Goal: Task Accomplishment & Management: Manage account settings

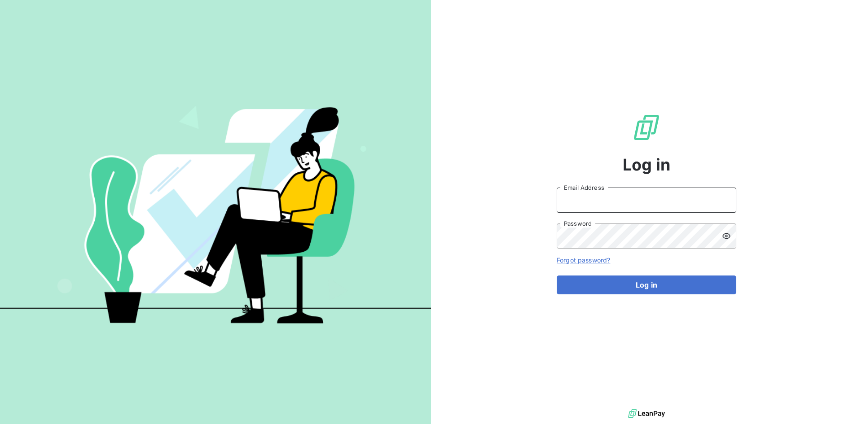
click at [577, 202] on input "Email Address" at bounding box center [647, 200] width 180 height 25
paste input "[PERSON_NAME][EMAIL_ADDRESS][DOMAIN_NAME]"
type input "[PERSON_NAME][EMAIL_ADDRESS][DOMAIN_NAME]"
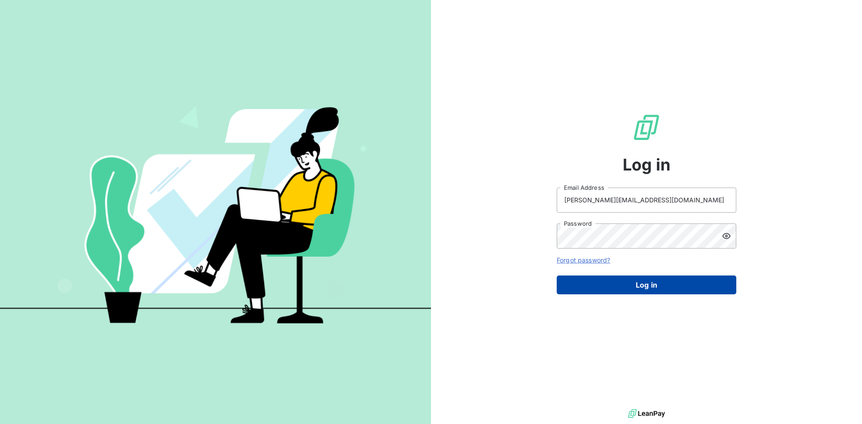
click at [669, 282] on button "Log in" at bounding box center [647, 285] width 180 height 19
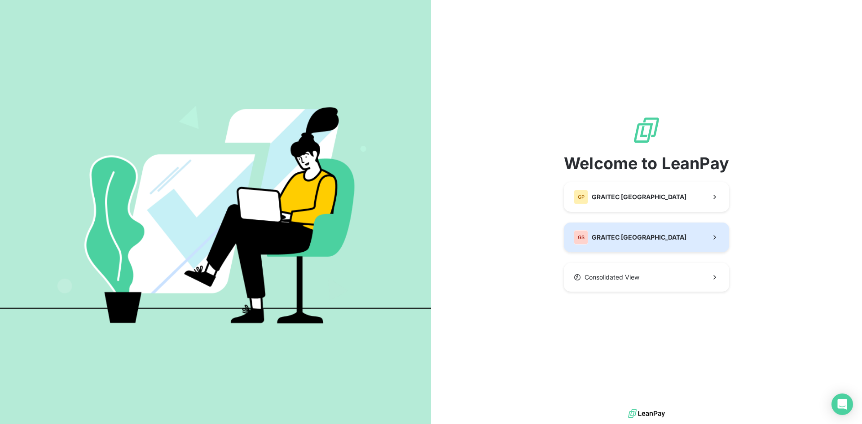
click at [649, 228] on button "GS GRAITEC [GEOGRAPHIC_DATA]" at bounding box center [646, 238] width 165 height 30
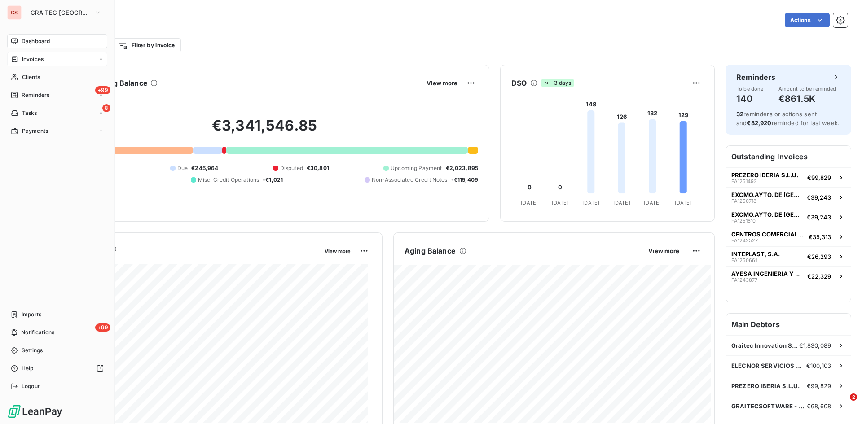
click at [36, 58] on span "Invoices" at bounding box center [33, 59] width 22 height 8
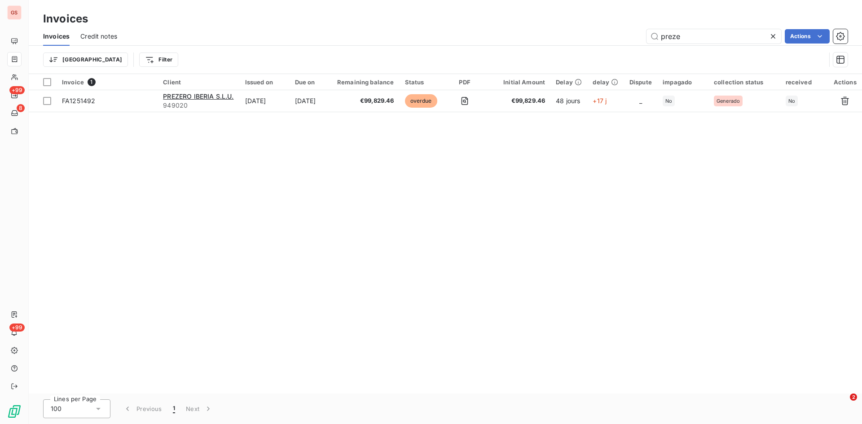
drag, startPoint x: 715, startPoint y: 38, endPoint x: 588, endPoint y: 42, distance: 127.1
click at [588, 42] on div "preze Actions" at bounding box center [488, 36] width 720 height 14
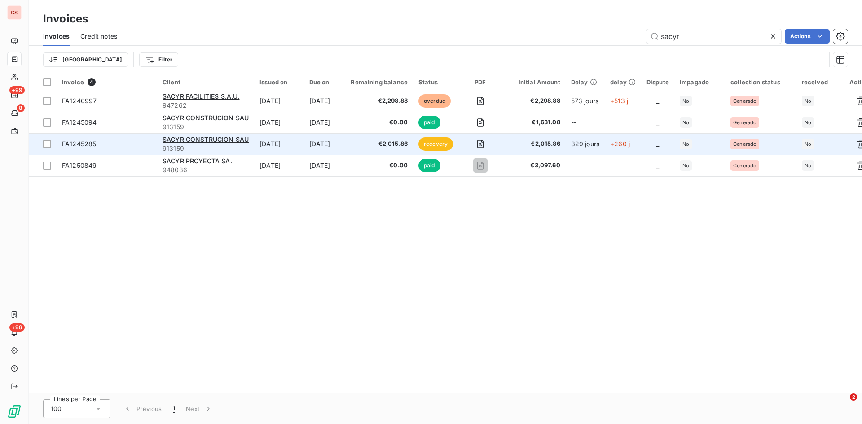
type input "sacyr"
click at [87, 144] on span "FA1245285" at bounding box center [79, 144] width 34 height 8
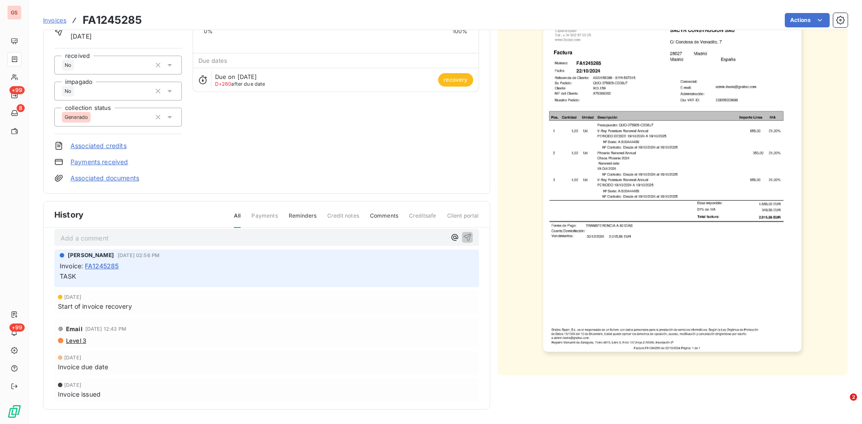
scroll to position [13, 0]
click at [66, 268] on span "Invoice :" at bounding box center [71, 263] width 23 height 9
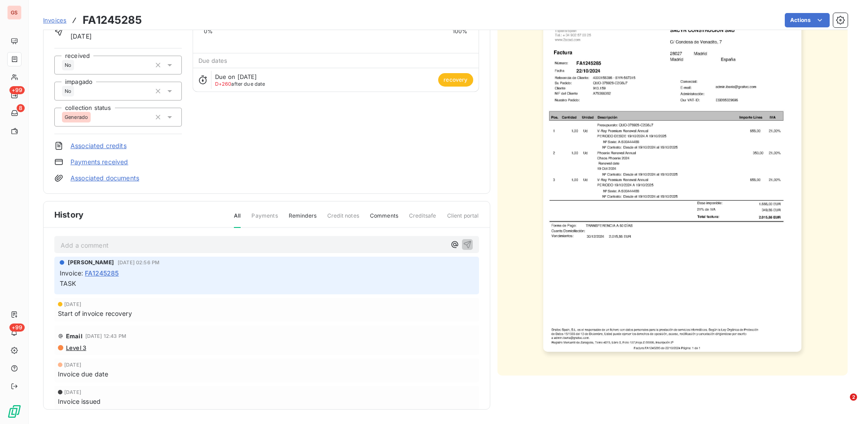
scroll to position [0, 0]
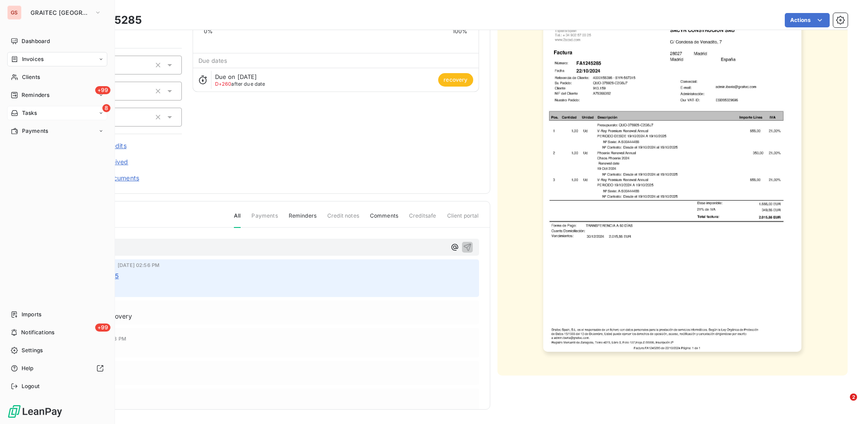
click at [29, 109] on span "Tasks" at bounding box center [29, 113] width 15 height 8
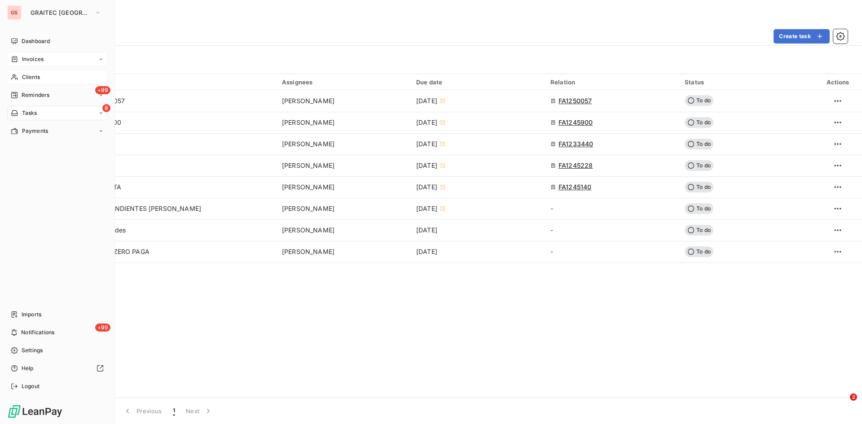
click at [44, 76] on div "Clients" at bounding box center [57, 77] width 100 height 14
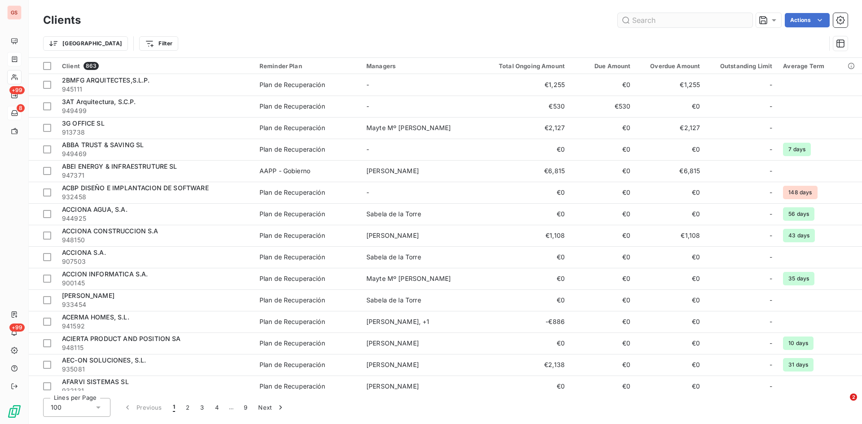
click at [668, 20] on input "text" at bounding box center [685, 20] width 135 height 14
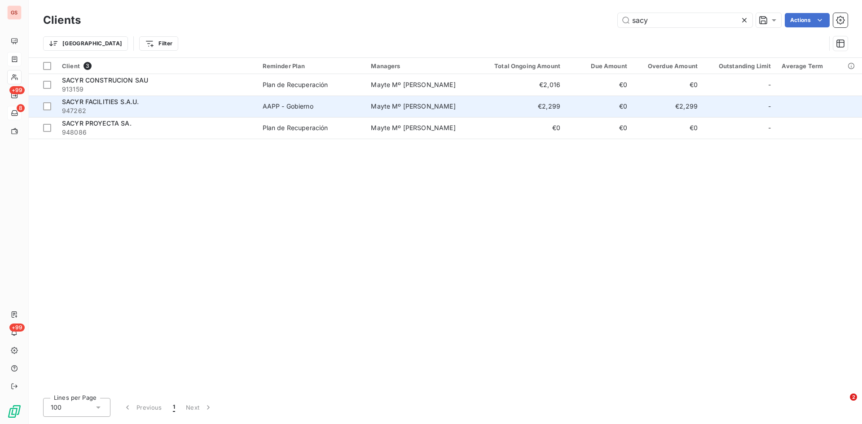
type input "sacy"
click at [73, 99] on span "SACYR FACILITIES S.A.U." at bounding box center [100, 102] width 77 height 8
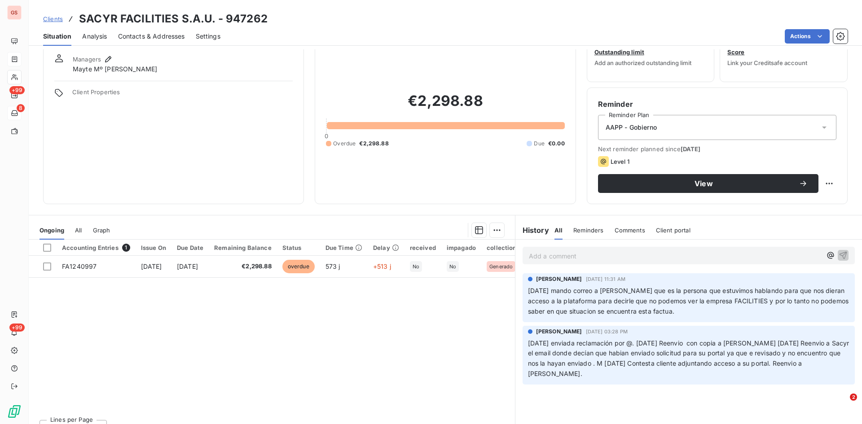
scroll to position [45, 0]
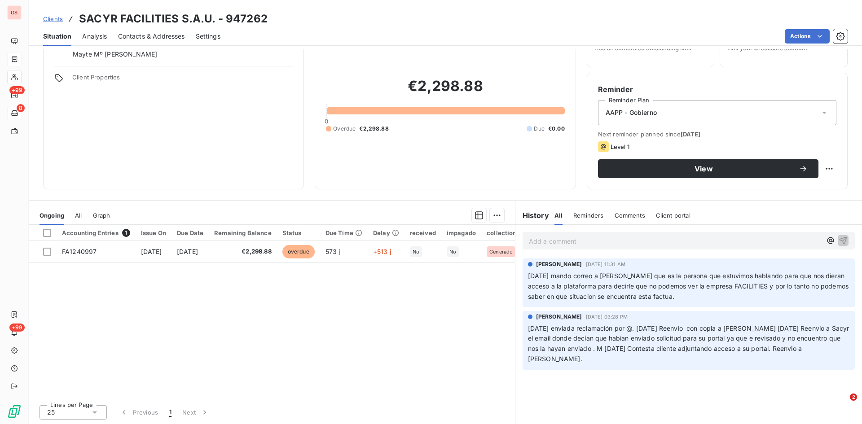
click at [46, 19] on span "Clients" at bounding box center [53, 18] width 20 height 7
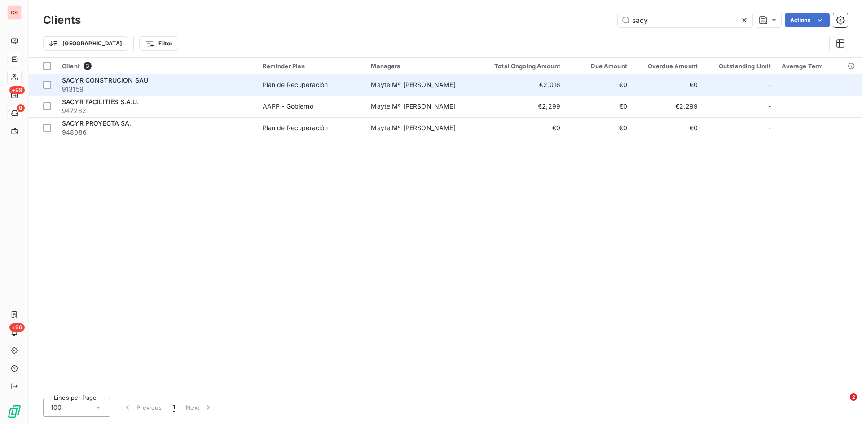
click at [110, 78] on span "SACYR CONSTRUCION SAU" at bounding box center [105, 80] width 86 height 8
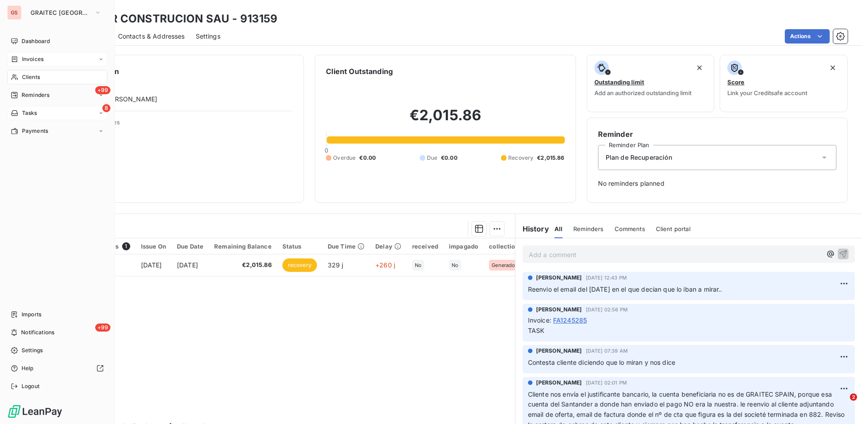
click at [26, 107] on div "8 Tasks" at bounding box center [57, 113] width 100 height 14
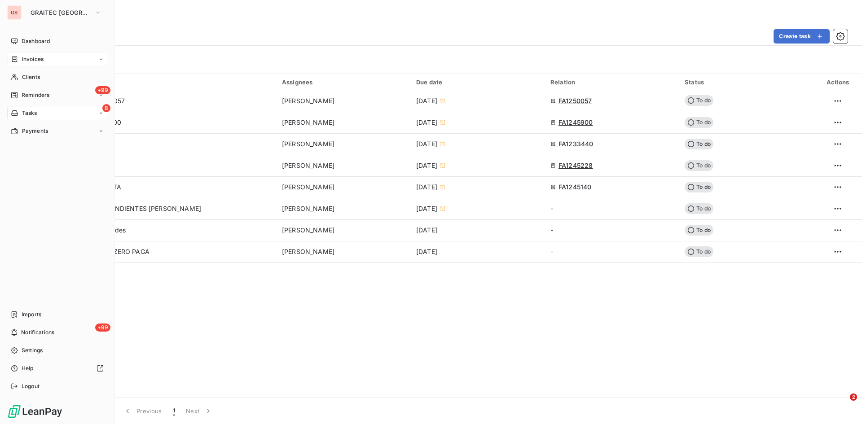
click at [39, 58] on span "Invoices" at bounding box center [33, 59] width 22 height 8
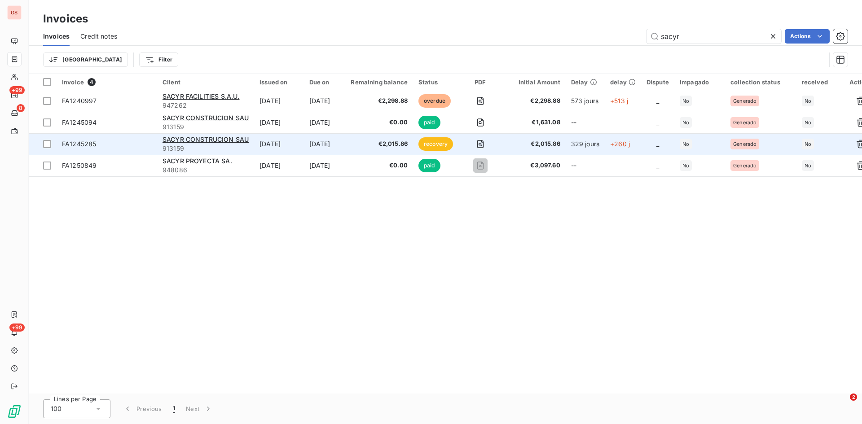
click at [83, 144] on span "FA1245285" at bounding box center [79, 144] width 34 height 8
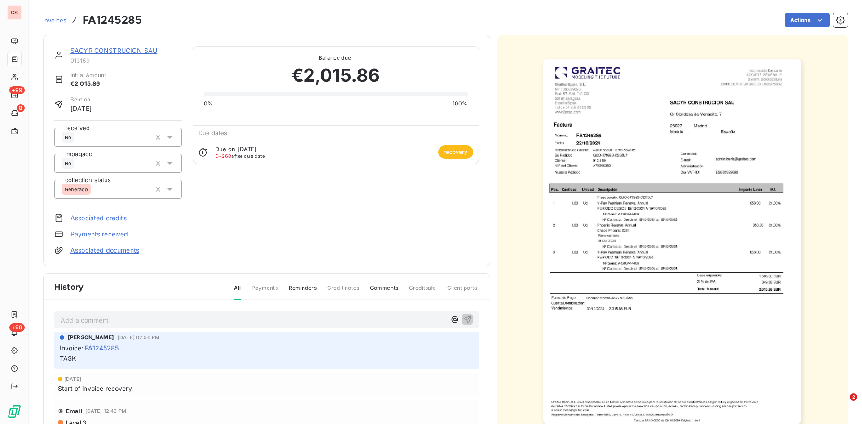
click at [61, 18] on span "Invoices" at bounding box center [54, 20] width 23 height 7
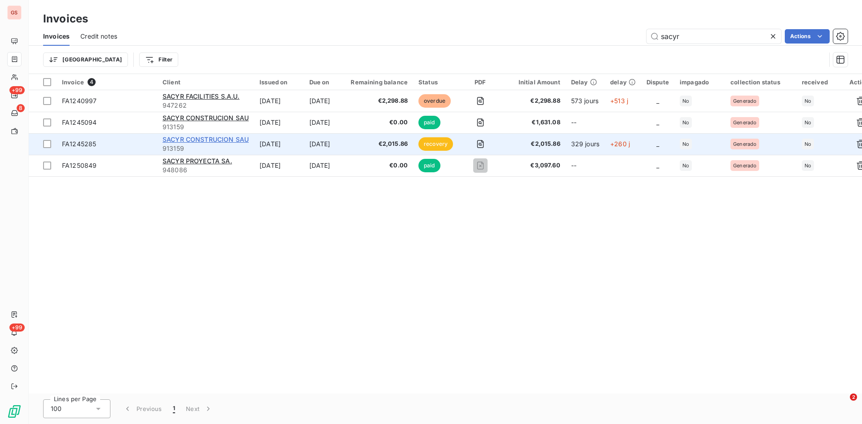
click at [224, 138] on span "SACYR CONSTRUCION SAU" at bounding box center [205, 140] width 86 height 8
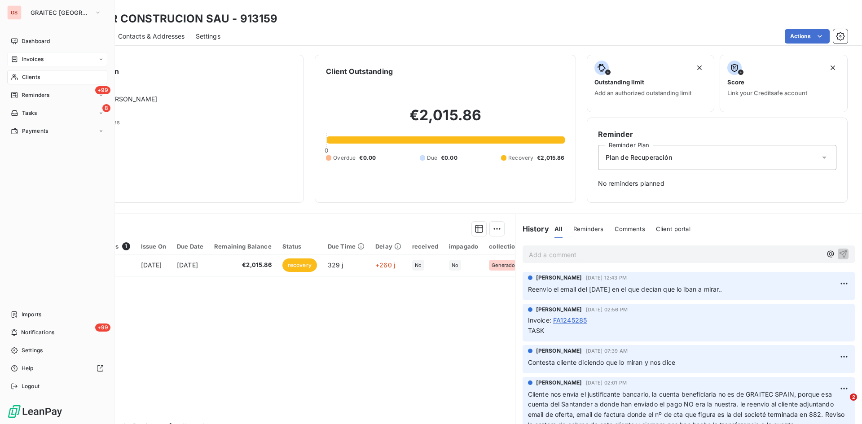
click at [32, 60] on span "Invoices" at bounding box center [33, 59] width 22 height 8
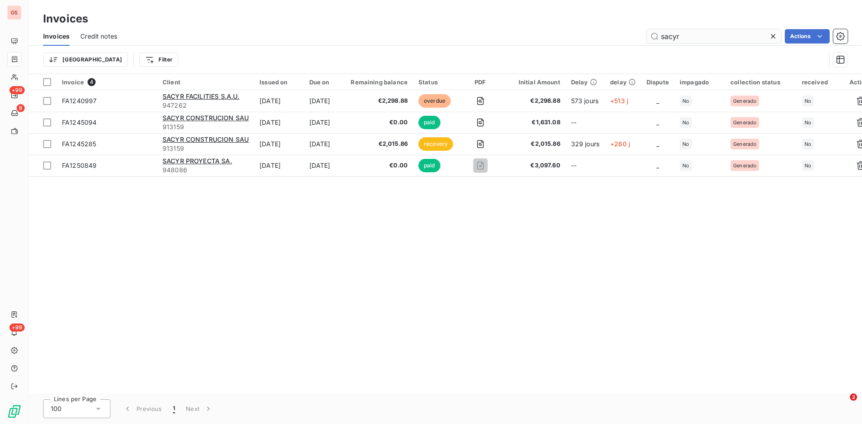
drag, startPoint x: 692, startPoint y: 34, endPoint x: 646, endPoint y: 40, distance: 46.2
click at [646, 40] on input "sacyr" at bounding box center [713, 36] width 135 height 14
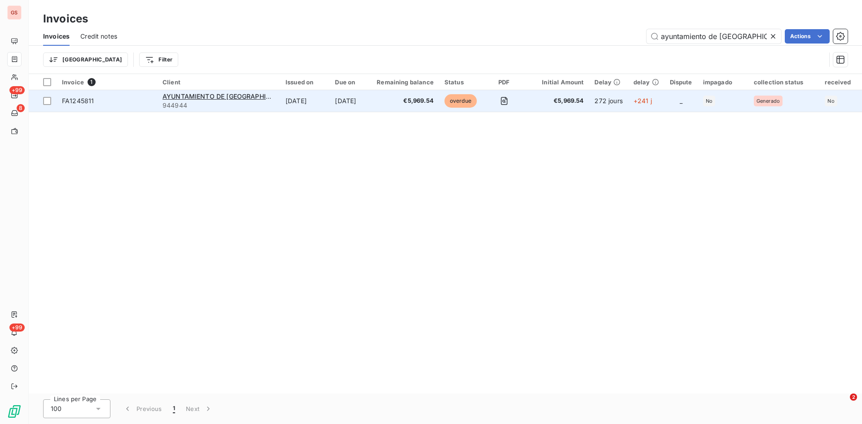
type input "ayuntamiento de [GEOGRAPHIC_DATA]"
click at [71, 102] on span "FA1245811" at bounding box center [78, 101] width 32 height 8
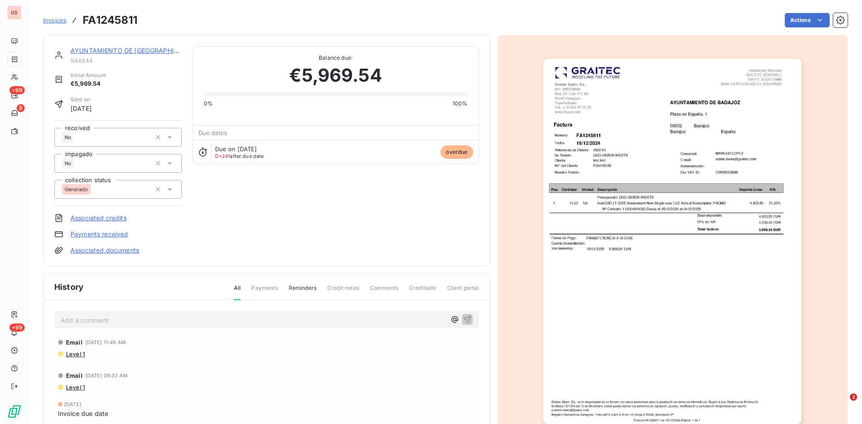
click at [51, 20] on span "Invoices" at bounding box center [54, 20] width 23 height 7
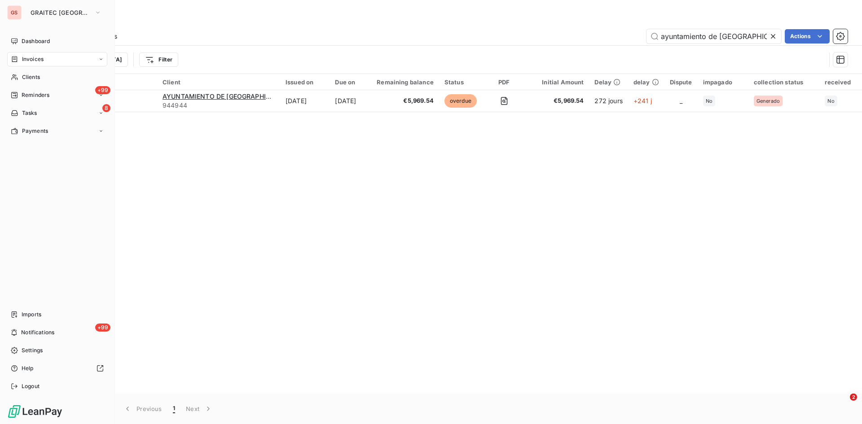
click at [26, 63] on div "Invoices" at bounding box center [57, 59] width 100 height 14
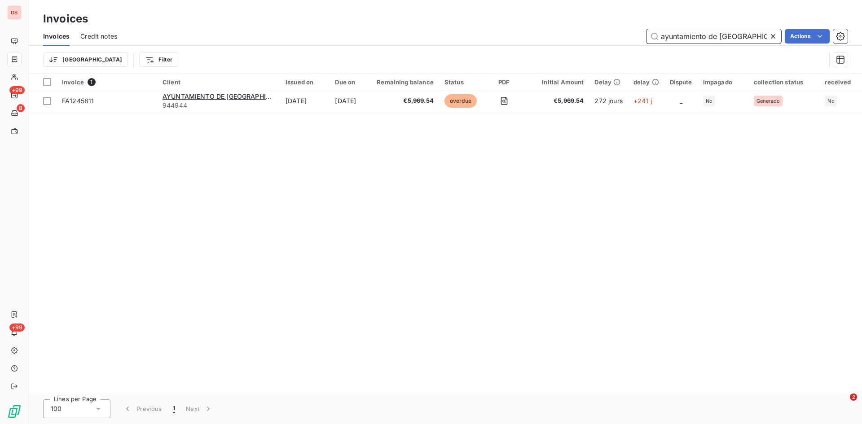
drag, startPoint x: 748, startPoint y: 38, endPoint x: 358, endPoint y: 38, distance: 389.6
click at [358, 37] on div "ayuntamiento de badaj Actions" at bounding box center [488, 36] width 720 height 14
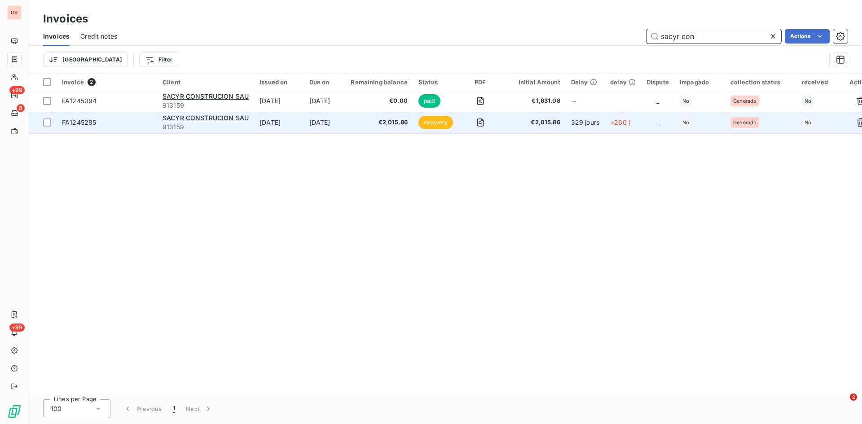
type input "sacyr con"
click at [74, 126] on div "FA1245285" at bounding box center [79, 122] width 34 height 9
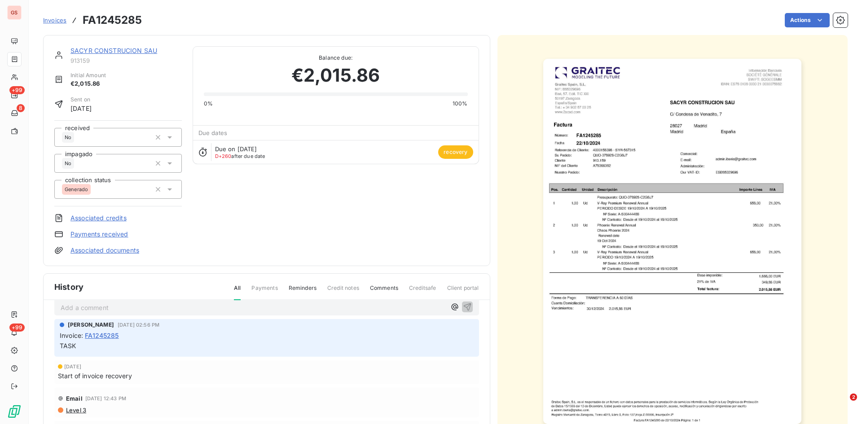
click at [49, 22] on span "Invoices" at bounding box center [54, 20] width 23 height 7
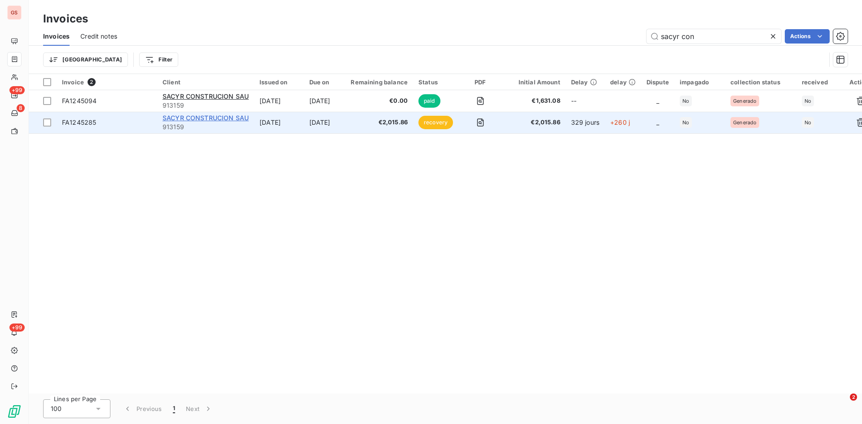
click at [195, 120] on span "SACYR CONSTRUCION SAU" at bounding box center [205, 118] width 86 height 8
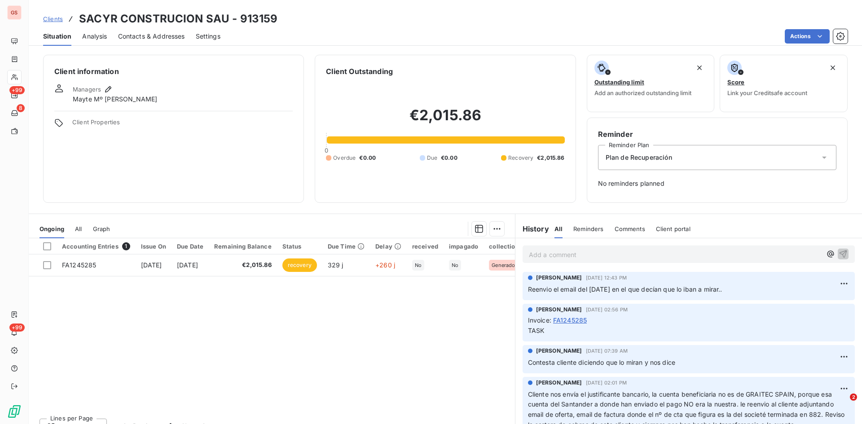
click at [553, 252] on p "Add a comment ﻿" at bounding box center [675, 254] width 293 height 11
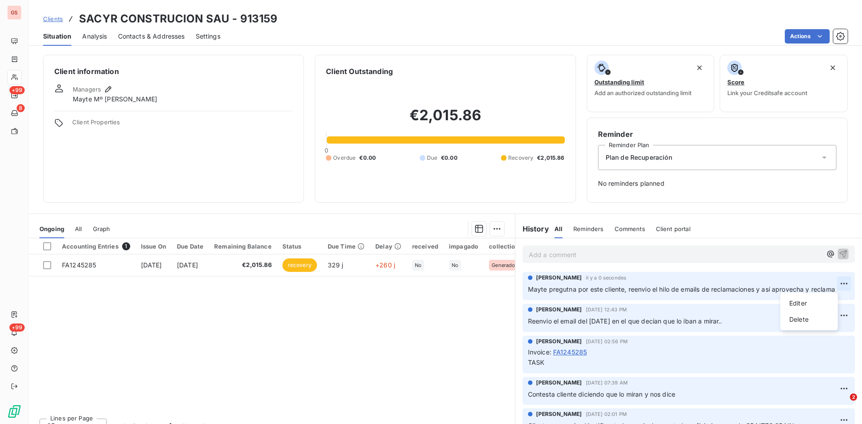
click at [834, 285] on html "GS +99 8 +99 Clients SACYR CONSTRUCION SAU - 913159 Situation Analysis Contacts…" at bounding box center [431, 212] width 862 height 424
click at [795, 304] on div "Editer" at bounding box center [809, 303] width 50 height 14
click at [577, 292] on span "Mayte pregutna por este cliente, reenvio el hilo de emails de reclamaciones y a…" at bounding box center [681, 289] width 307 height 8
click at [840, 293] on icon "button" at bounding box center [844, 289] width 8 height 8
click at [48, 22] on link "Clients" at bounding box center [53, 18] width 20 height 9
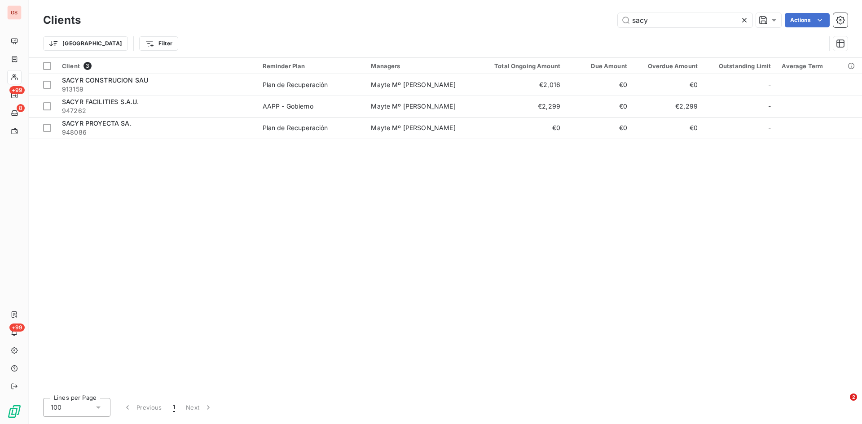
drag, startPoint x: 669, startPoint y: 19, endPoint x: 522, endPoint y: 27, distance: 147.0
click at [522, 27] on div "Clients sacy Actions" at bounding box center [445, 20] width 804 height 19
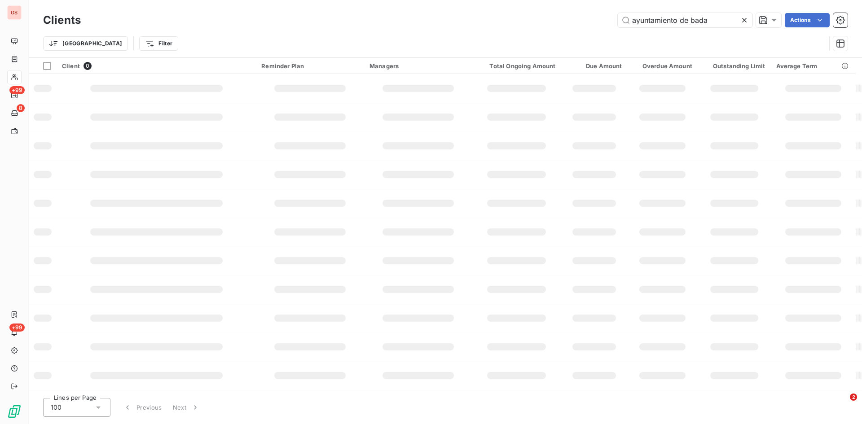
type input "ayuntamiento de bada"
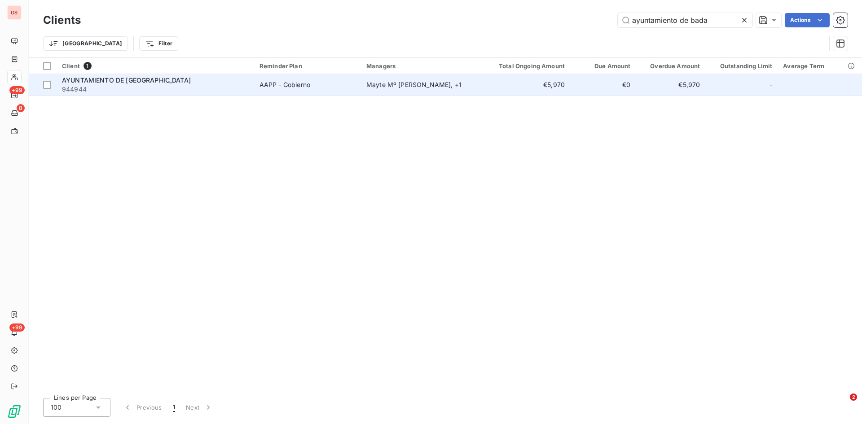
click at [120, 82] on span "AYUNTAMIENTO DE [GEOGRAPHIC_DATA]" at bounding box center [126, 80] width 129 height 8
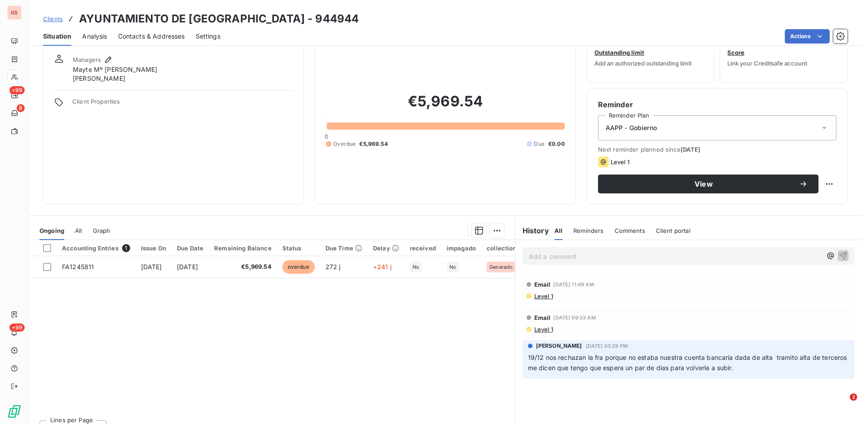
scroll to position [45, 0]
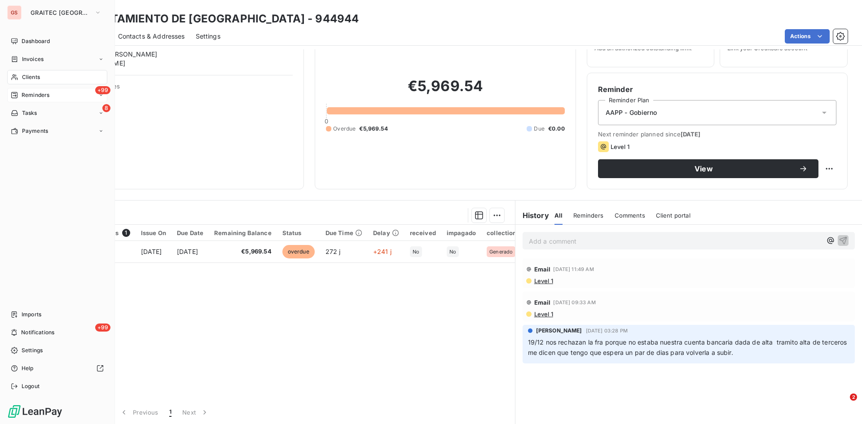
click at [34, 90] on div "+99 Reminders" at bounding box center [57, 95] width 100 height 14
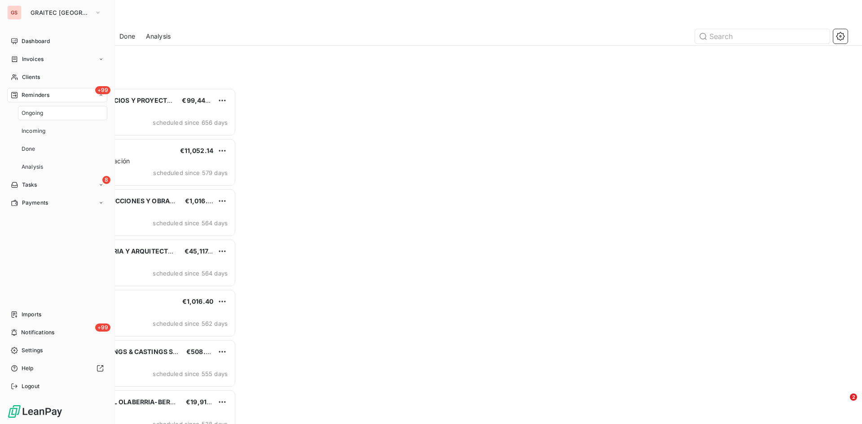
scroll to position [329, 186]
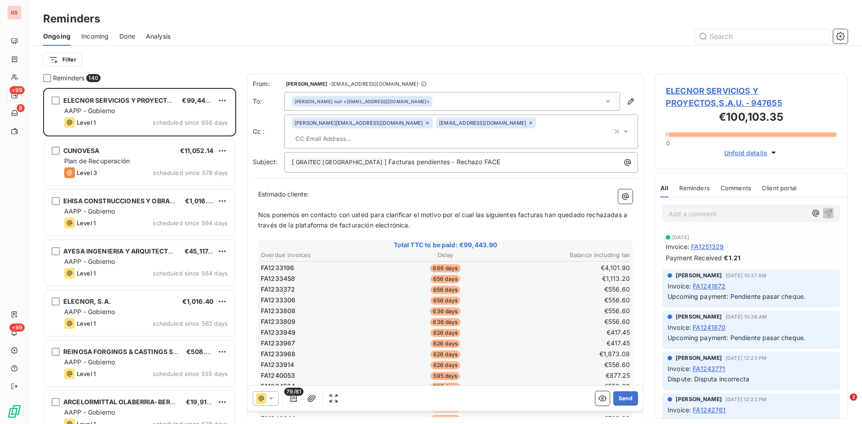
click at [130, 32] on span "Done" at bounding box center [127, 36] width 16 height 9
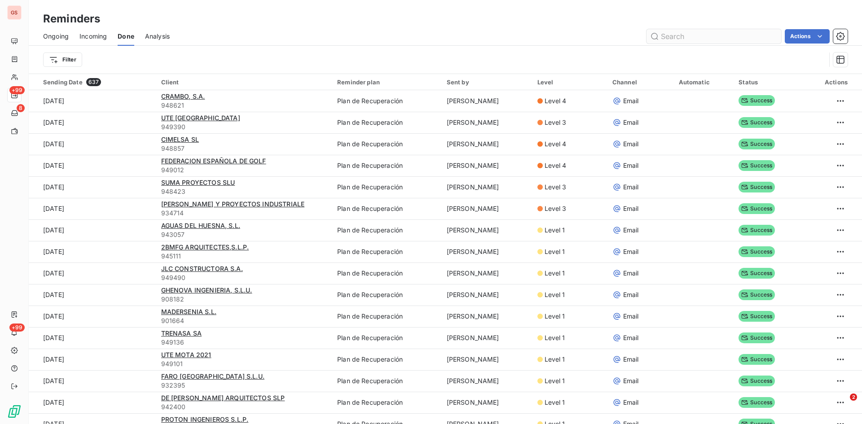
click at [683, 40] on input "text" at bounding box center [713, 36] width 135 height 14
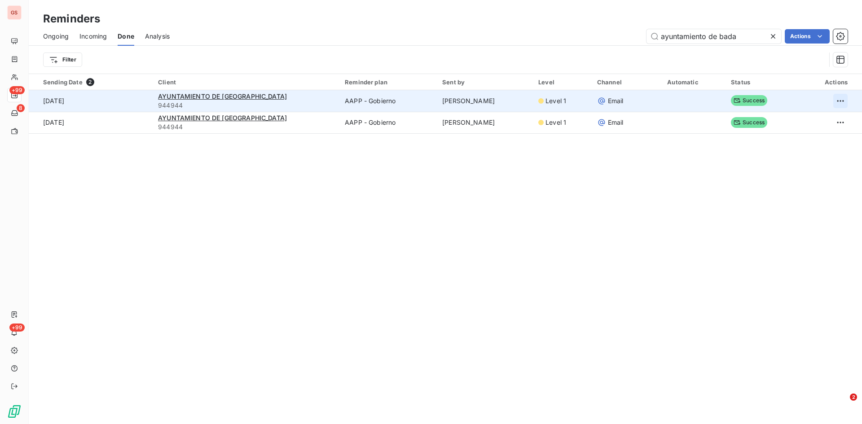
type input "ayuntamiento de bada"
click at [829, 99] on html "GS +99 8 +99 Reminders Ongoing Incoming Done Analysis ayuntamiento de bada Acti…" at bounding box center [431, 212] width 862 height 424
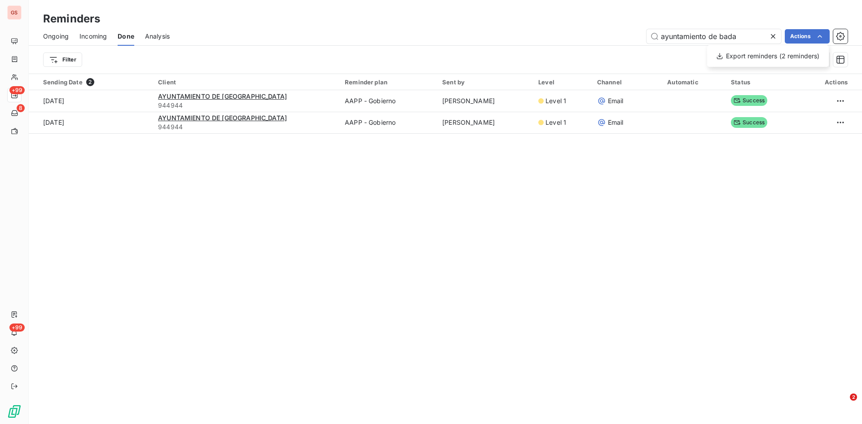
click at [740, 101] on html "GS +99 8 +99 Reminders Ongoing Incoming Done Analysis ayuntamiento de bada Acti…" at bounding box center [431, 212] width 862 height 424
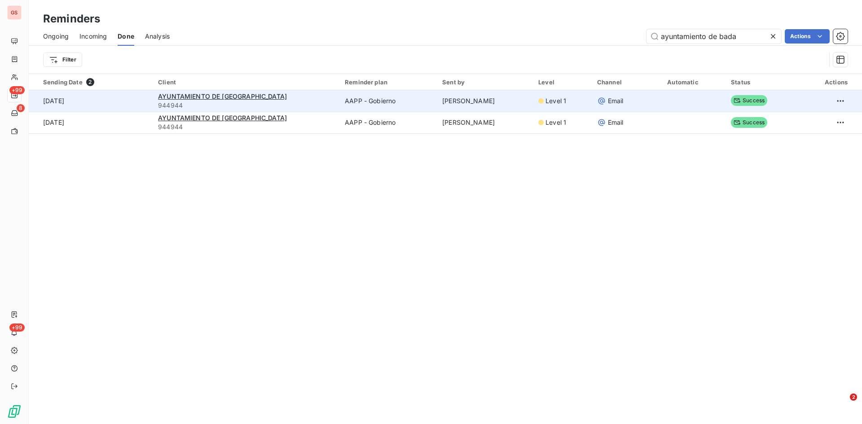
click at [608, 100] on span "Email" at bounding box center [616, 101] width 16 height 9
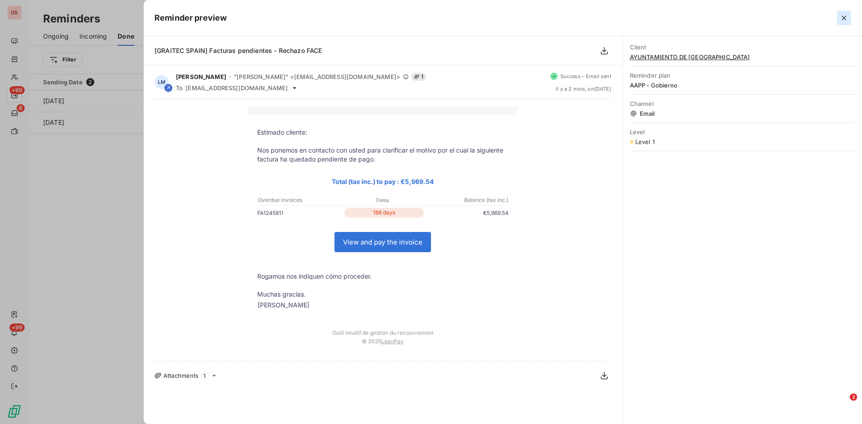
click at [845, 14] on icon "button" at bounding box center [843, 17] width 9 height 9
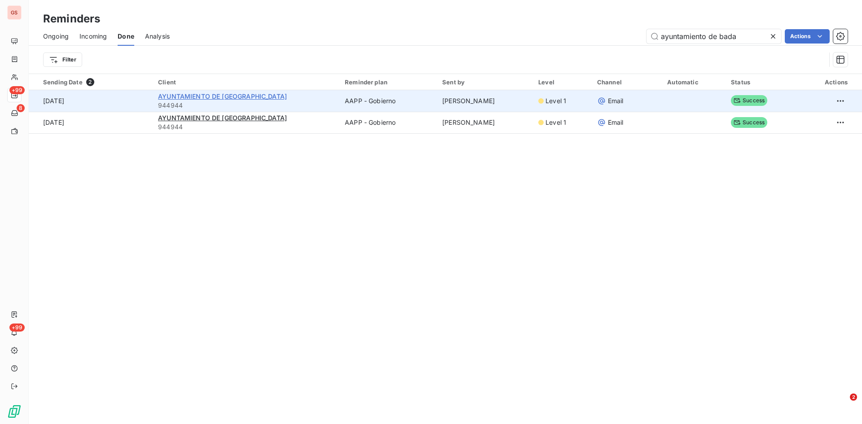
click at [197, 92] on span "AYUNTAMIENTO DE [GEOGRAPHIC_DATA]" at bounding box center [222, 96] width 129 height 8
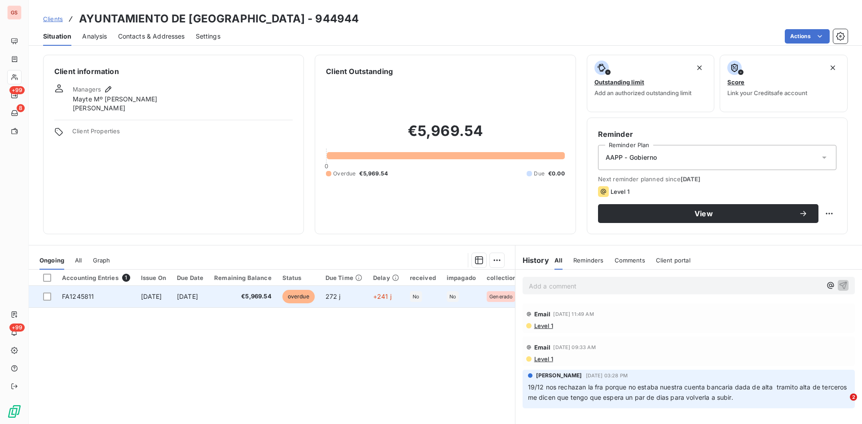
click at [79, 294] on span "FA1245811" at bounding box center [78, 297] width 32 height 8
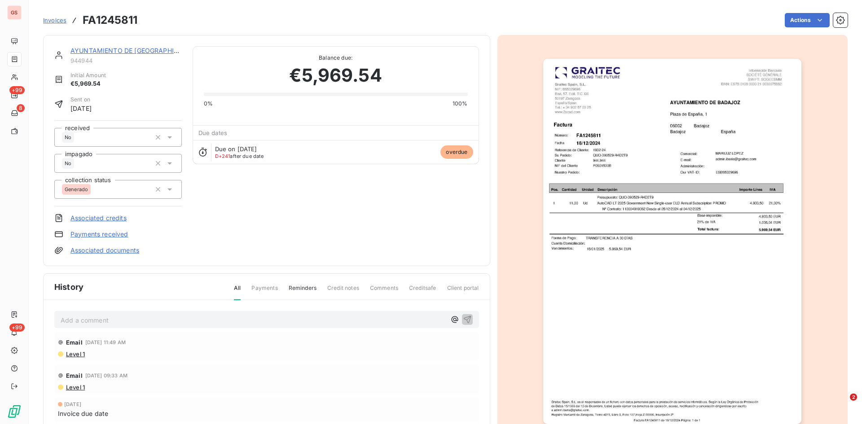
click at [113, 322] on p "Add a comment ﻿" at bounding box center [253, 320] width 385 height 11
click at [56, 20] on span "Invoices" at bounding box center [54, 20] width 23 height 7
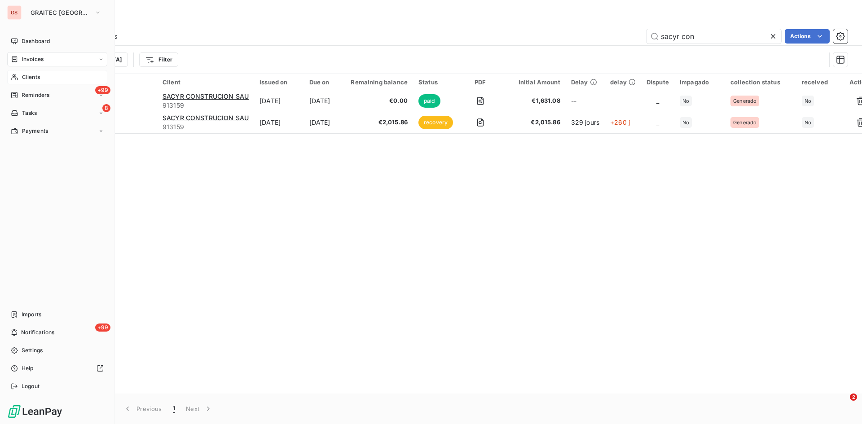
click at [31, 75] on span "Clients" at bounding box center [31, 77] width 18 height 8
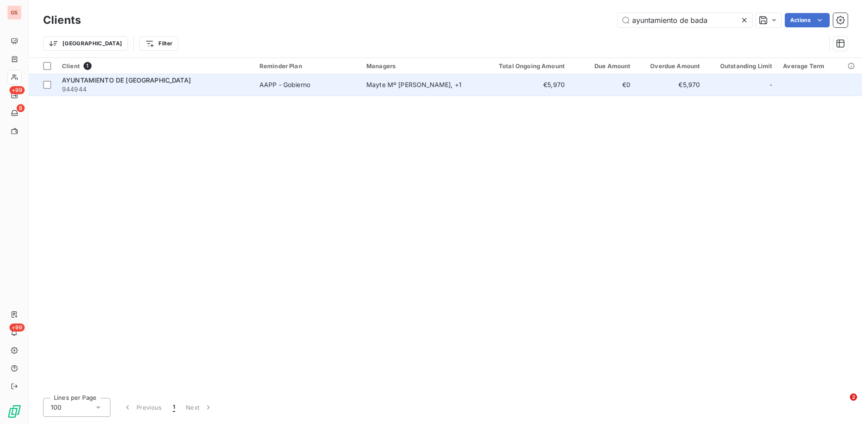
click at [116, 82] on span "AYUNTAMIENTO DE [GEOGRAPHIC_DATA]" at bounding box center [126, 80] width 129 height 8
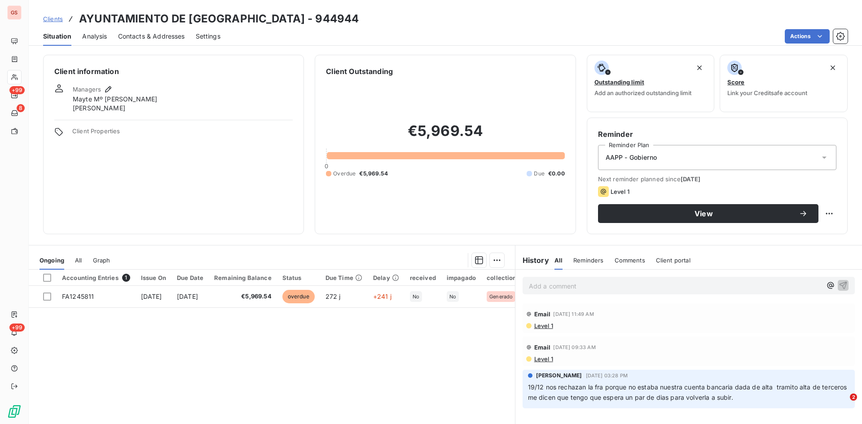
click at [552, 284] on p "Add a comment ﻿" at bounding box center [675, 286] width 293 height 11
click at [584, 285] on span "No estaba subida, la vuelvo a subir con este número de registro REGAGE25e000804…" at bounding box center [665, 285] width 273 height 8
click at [839, 285] on icon "button" at bounding box center [843, 285] width 8 height 8
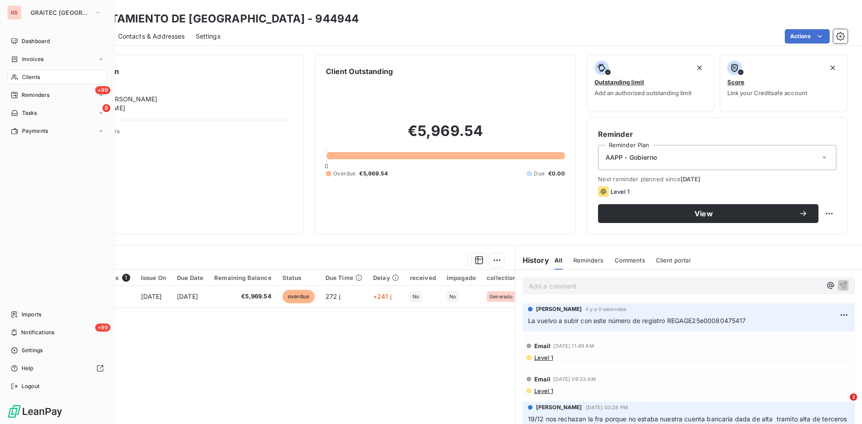
click at [24, 73] on div "Clients" at bounding box center [57, 77] width 100 height 14
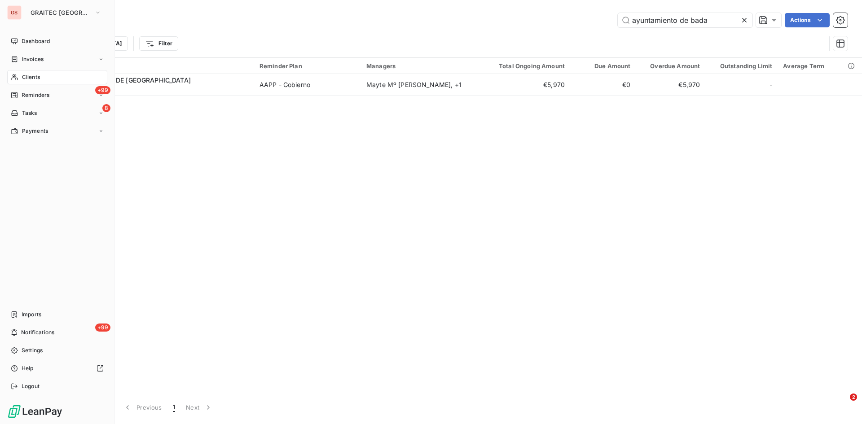
click at [27, 69] on nav "Dashboard Invoices Clients +99 Reminders 8 Tasks Payments" at bounding box center [57, 86] width 100 height 104
click at [27, 77] on span "Clients" at bounding box center [31, 77] width 18 height 8
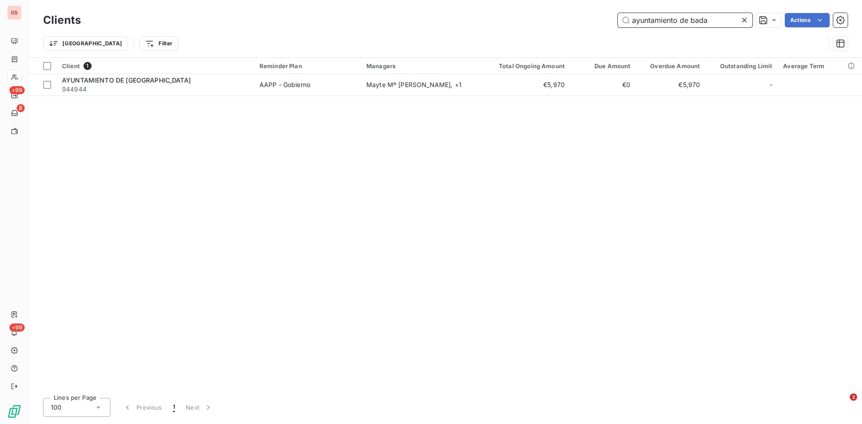
click at [716, 22] on input "ayuntamiento de bada" at bounding box center [685, 20] width 135 height 14
drag, startPoint x: 716, startPoint y: 22, endPoint x: 544, endPoint y: 22, distance: 171.5
click at [544, 22] on div "ayuntamiento de bada Actions" at bounding box center [470, 20] width 756 height 14
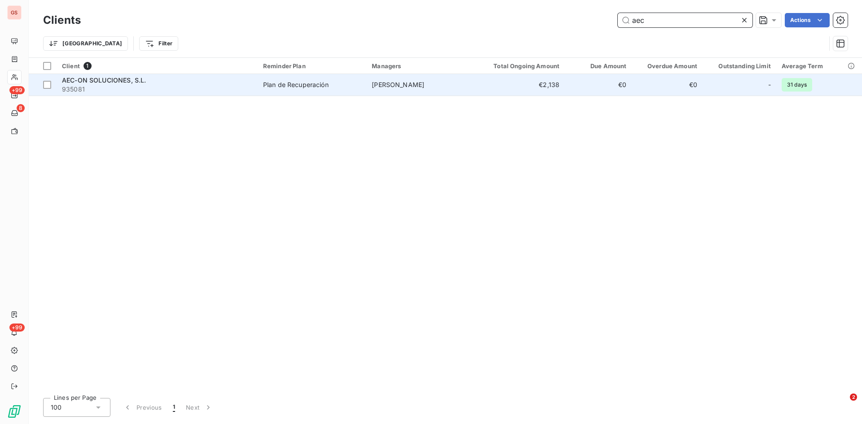
type input "aec"
click at [108, 81] on span "AEC-ON SOLUCIONES, S.L." at bounding box center [104, 80] width 84 height 8
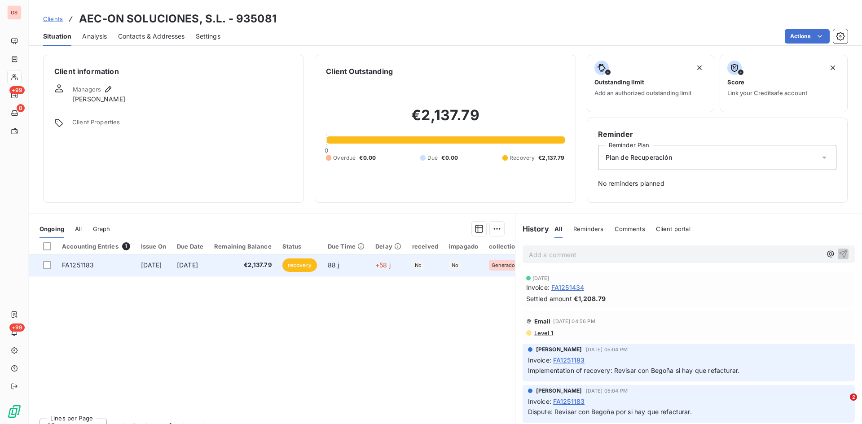
click at [70, 265] on span "FA1251183" at bounding box center [78, 265] width 32 height 8
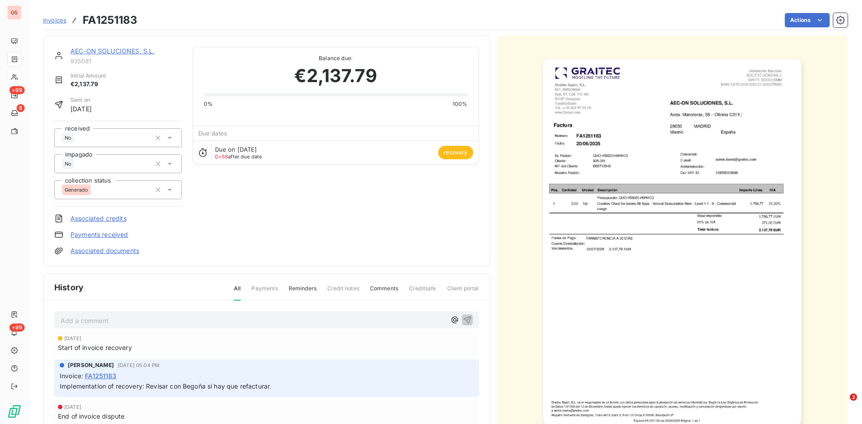
scroll to position [45, 0]
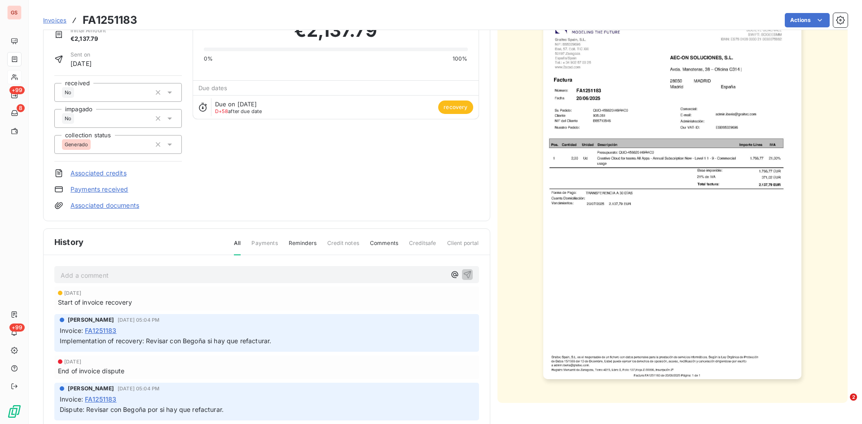
click at [74, 276] on p "Add a comment ﻿" at bounding box center [253, 275] width 385 height 11
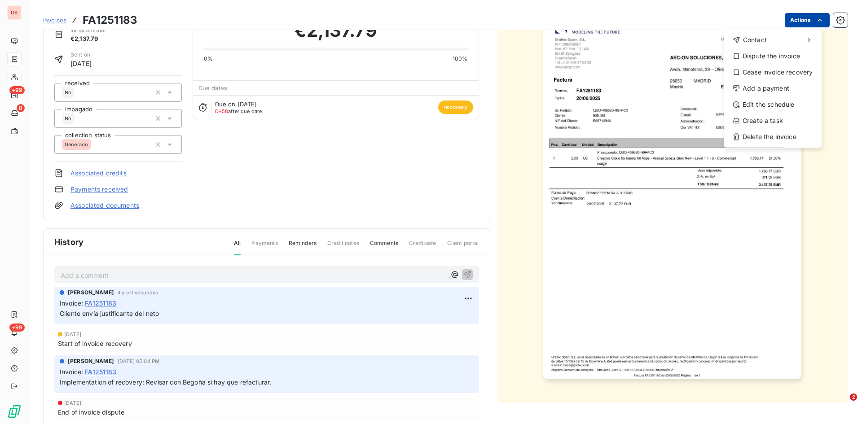
click at [816, 26] on html "GS +99 8 +99 Invoices FA1251183 Actions Contact Dispute the invoice Cease invoi…" at bounding box center [431, 212] width 862 height 424
click at [787, 84] on div "Add a payment" at bounding box center [772, 88] width 91 height 14
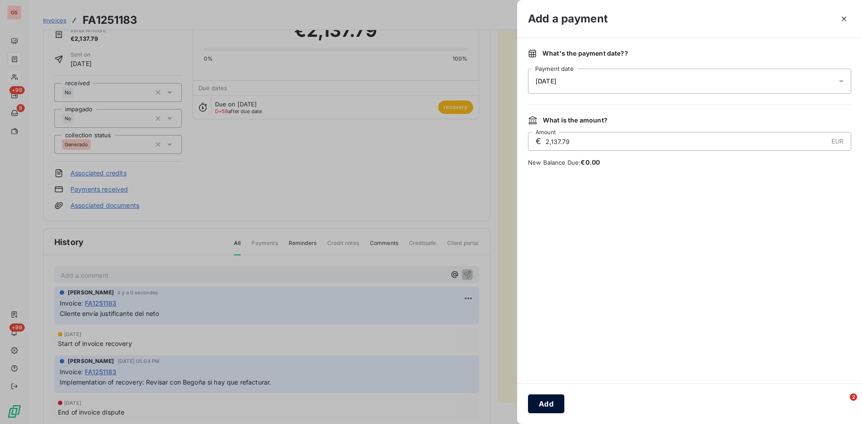
click at [553, 404] on button "Add" at bounding box center [546, 404] width 36 height 19
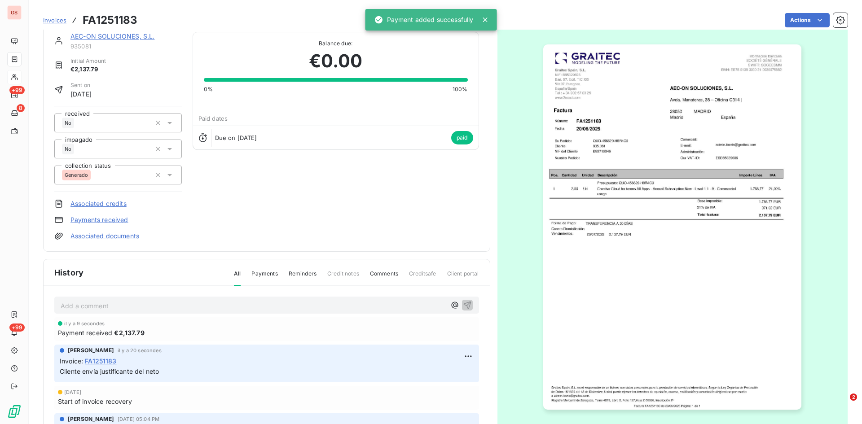
scroll to position [0, 0]
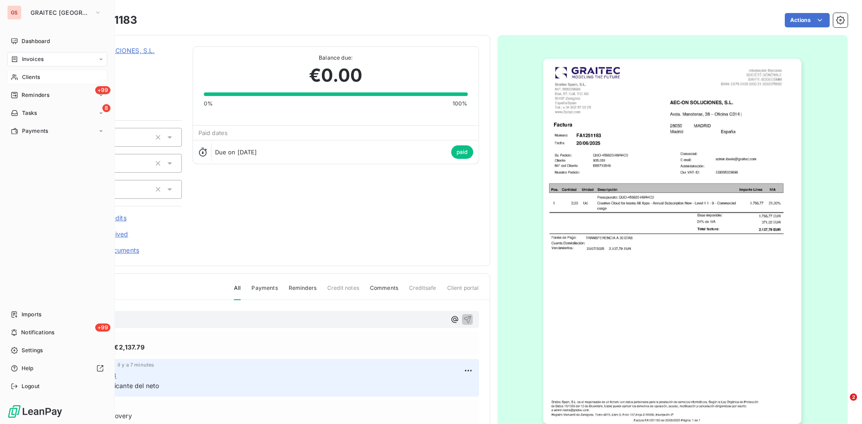
click at [29, 79] on span "Clients" at bounding box center [31, 77] width 18 height 8
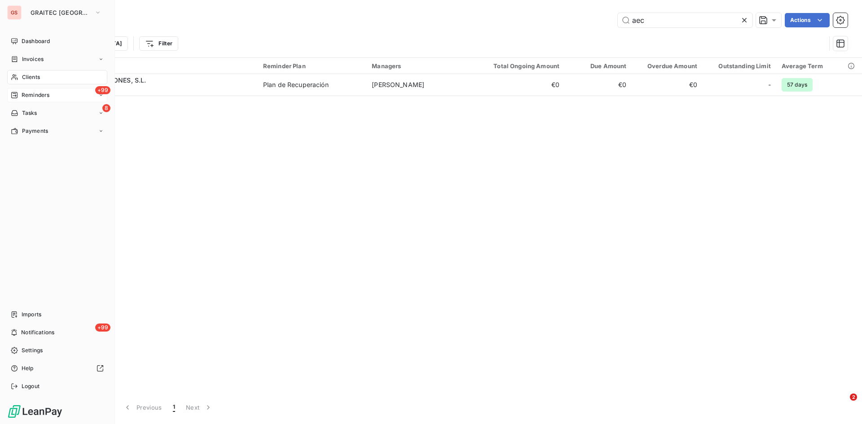
click at [29, 97] on span "Reminders" at bounding box center [36, 95] width 28 height 8
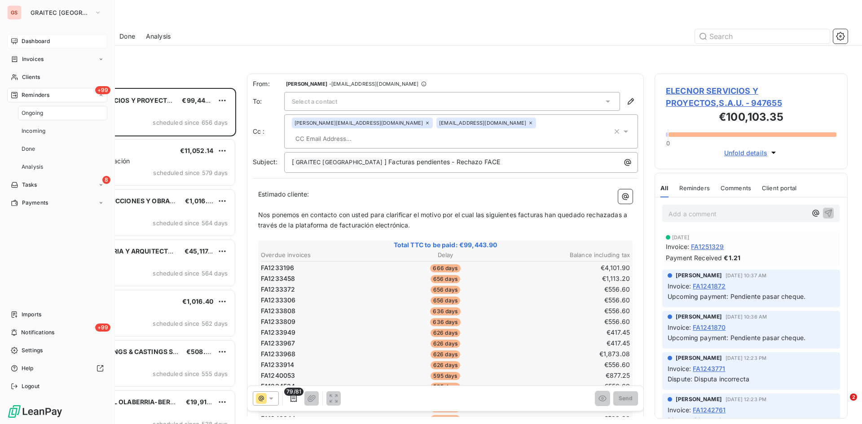
scroll to position [329, 186]
click at [41, 36] on div "Dashboard" at bounding box center [57, 41] width 100 height 14
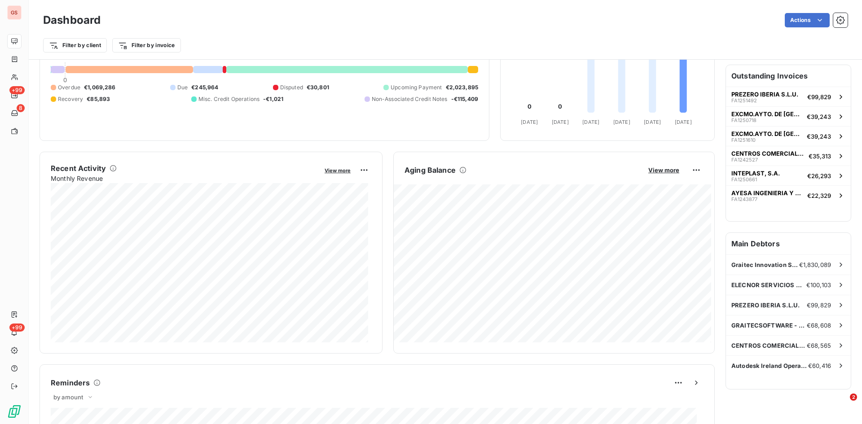
scroll to position [58, 0]
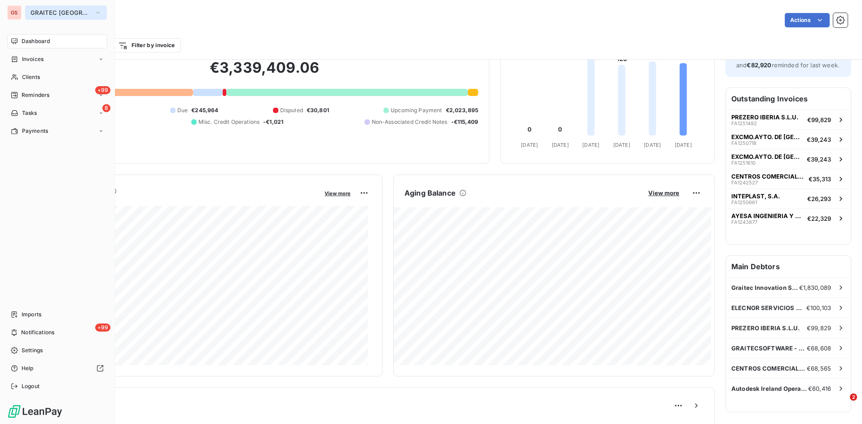
click at [94, 10] on icon "button" at bounding box center [97, 12] width 7 height 9
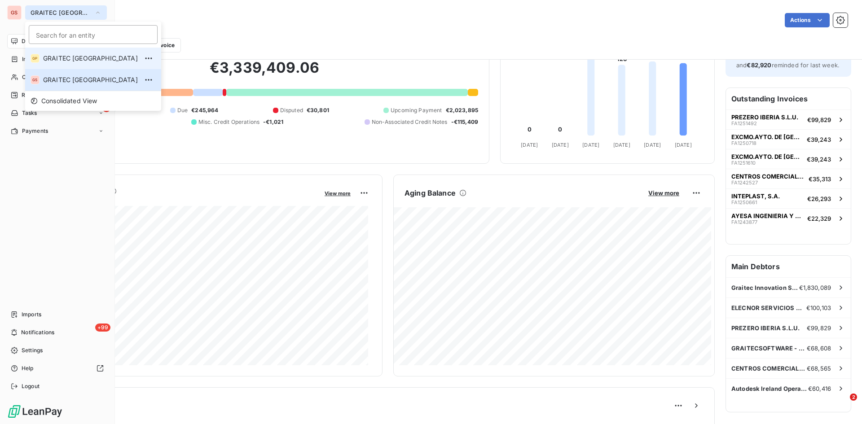
click at [70, 60] on span "GRAITEC [GEOGRAPHIC_DATA]" at bounding box center [90, 58] width 95 height 9
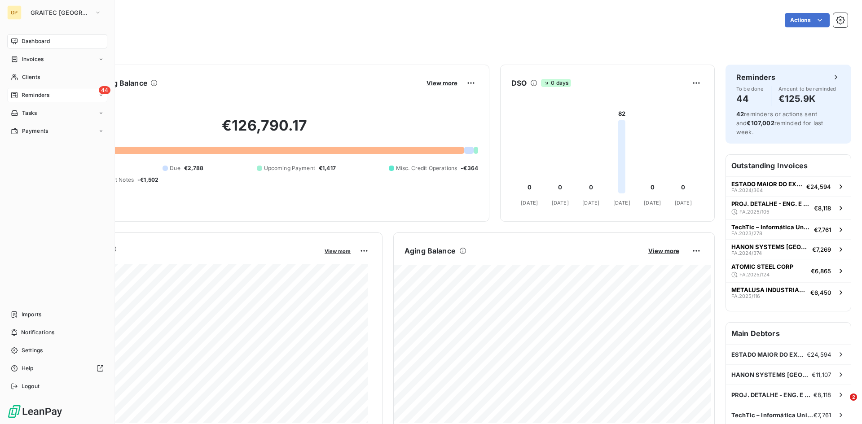
click at [42, 95] on span "Reminders" at bounding box center [36, 95] width 28 height 8
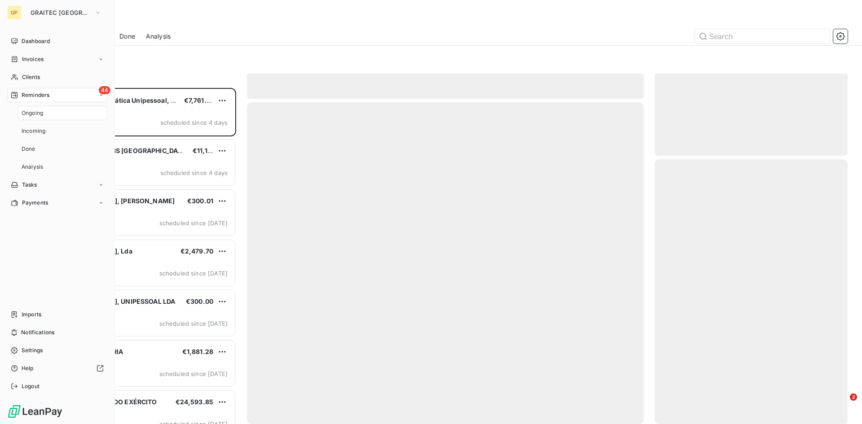
scroll to position [329, 186]
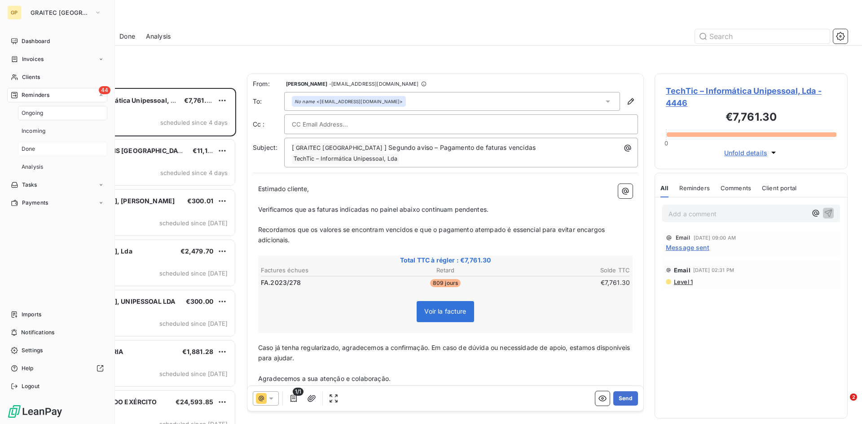
click at [33, 147] on span "Done" at bounding box center [29, 149] width 14 height 8
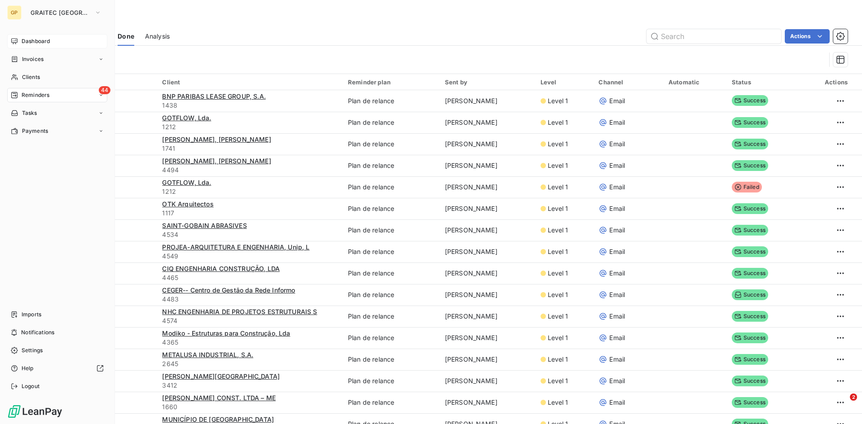
drag, startPoint x: 31, startPoint y: 40, endPoint x: 38, endPoint y: 39, distance: 6.7
click at [31, 40] on span "Dashboard" at bounding box center [36, 41] width 28 height 8
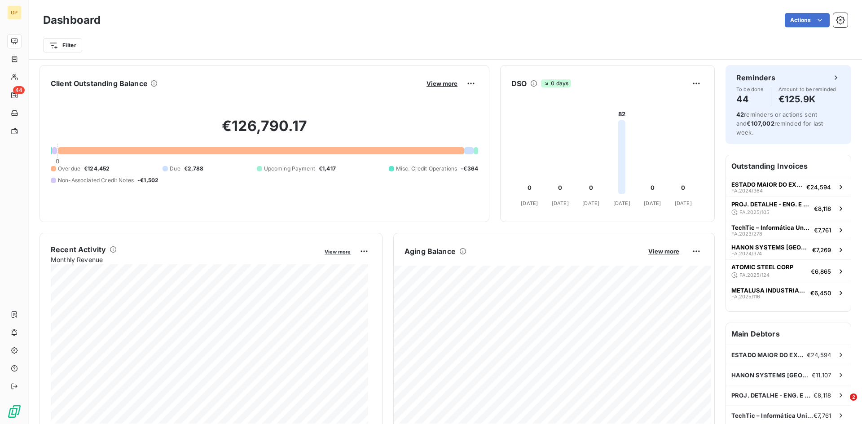
scroll to position [1, 0]
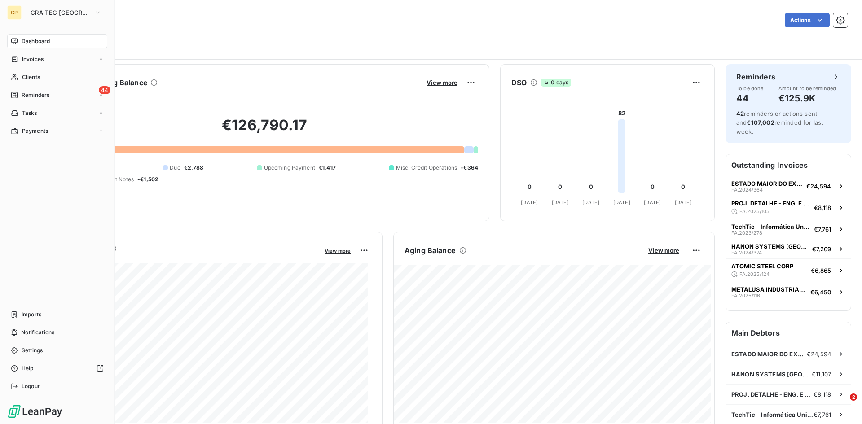
click at [31, 31] on div "GP GRAITEC PORTUGAL Dashboard Invoices Clients 44 Reminders Tasks Payments Impo…" at bounding box center [57, 212] width 115 height 424
click at [31, 41] on span "Dashboard" at bounding box center [36, 41] width 28 height 8
click at [38, 94] on span "Reminders" at bounding box center [36, 95] width 28 height 8
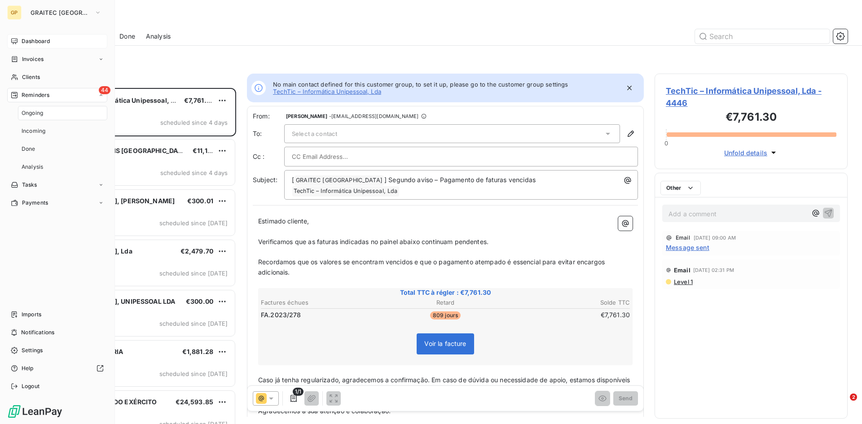
scroll to position [329, 186]
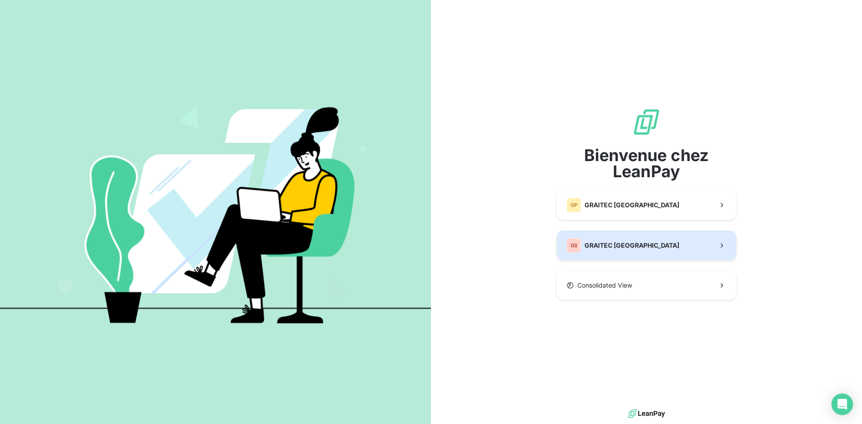
click at [585, 249] on span "GRAITEC [GEOGRAPHIC_DATA]" at bounding box center [631, 245] width 95 height 9
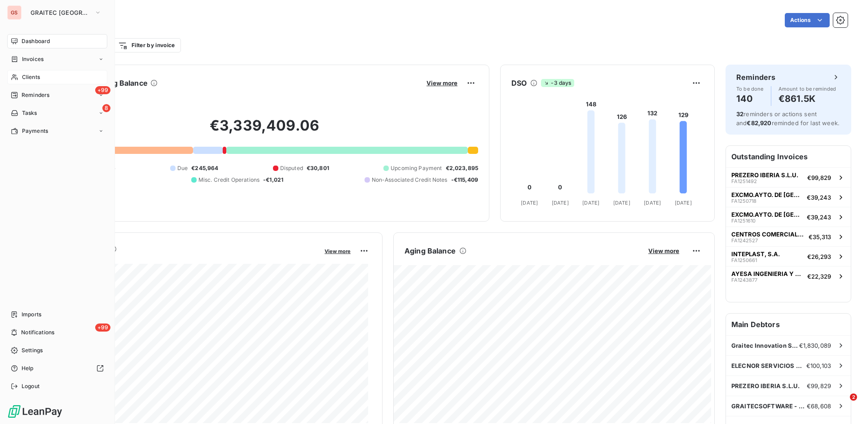
click at [36, 78] on span "Clients" at bounding box center [31, 77] width 18 height 8
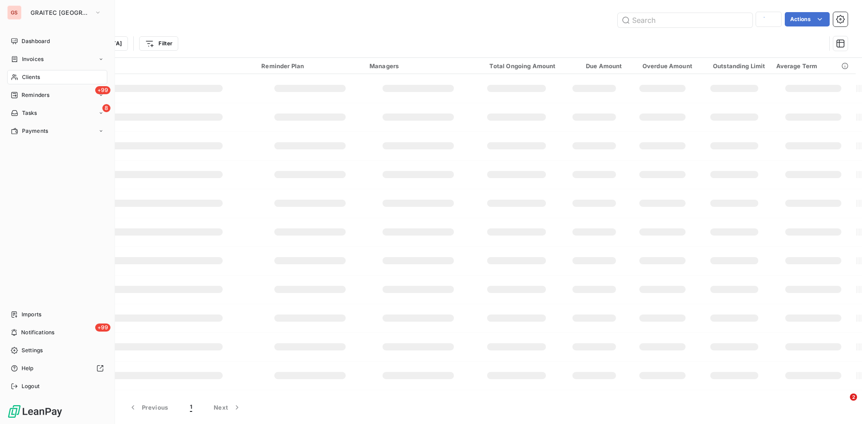
type input "aec"
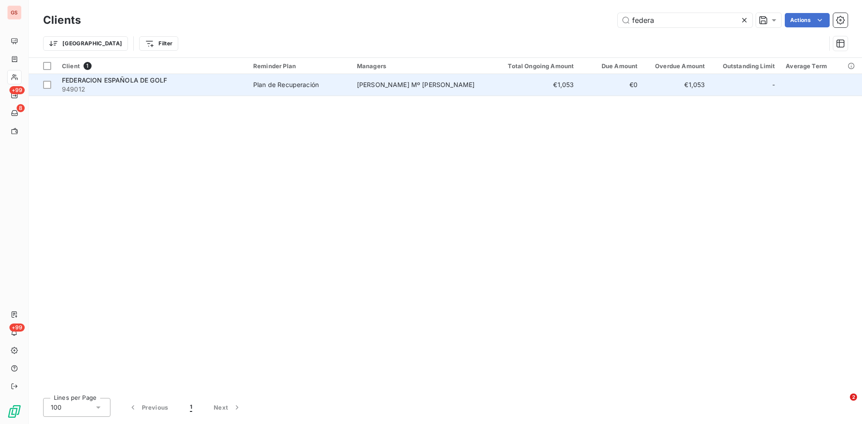
type input "federa"
click at [101, 76] on span "FEDERACION ESPAÑOLA DE GOLF" at bounding box center [114, 80] width 105 height 8
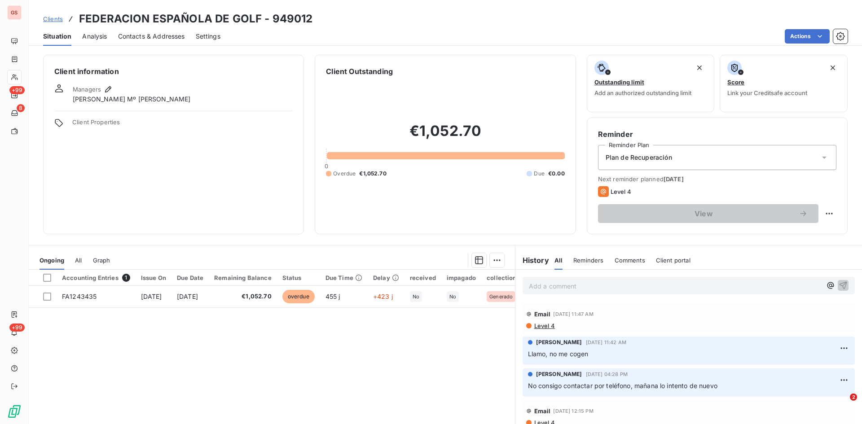
click at [570, 285] on p "Add a comment ﻿" at bounding box center [675, 286] width 293 height 11
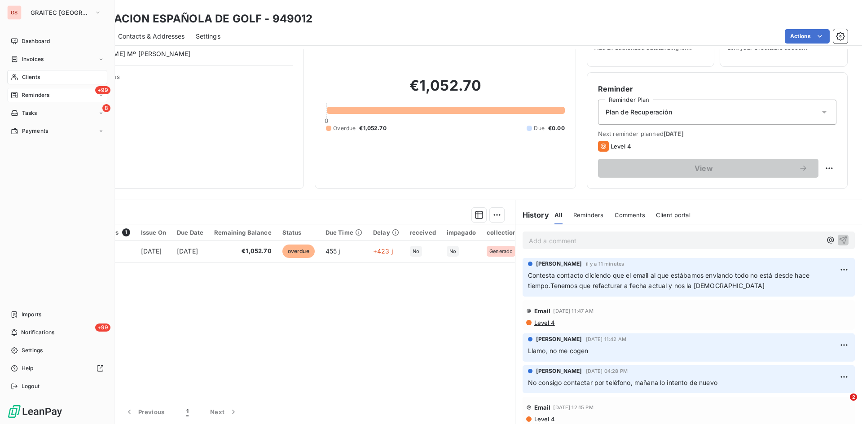
click at [24, 92] on span "Reminders" at bounding box center [36, 95] width 28 height 8
click at [25, 92] on span "Reminders" at bounding box center [36, 95] width 28 height 8
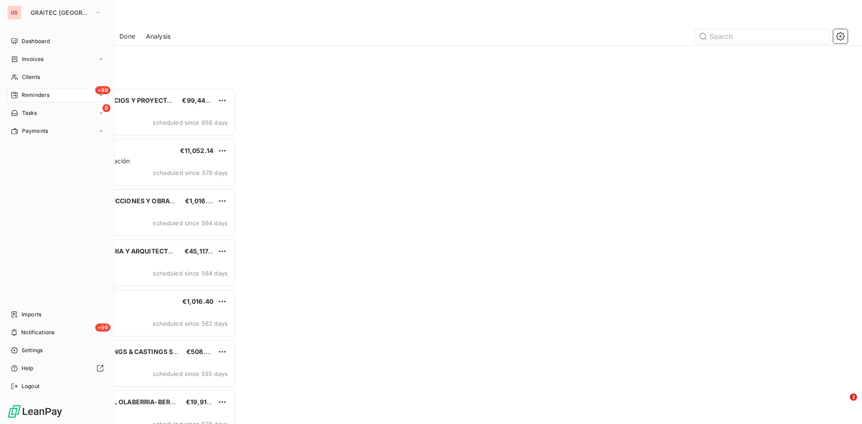
scroll to position [329, 186]
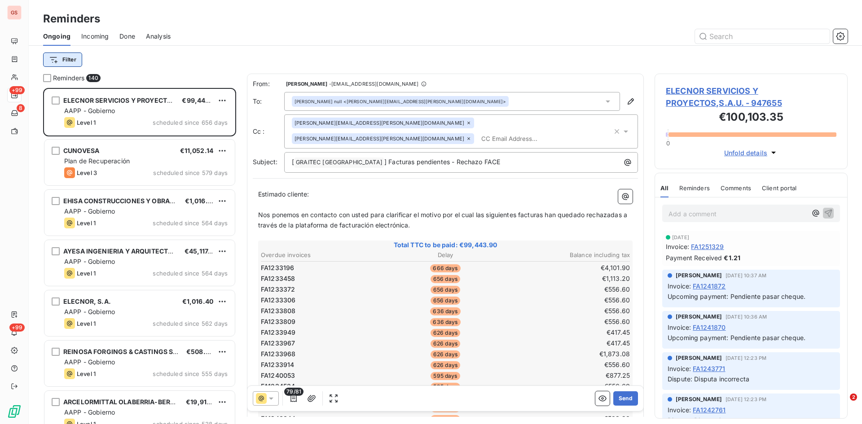
click at [70, 61] on html "GS +99 8 +99 Reminders Ongoing Incoming Done Analysis Filter Reminders 140 ELEC…" at bounding box center [431, 212] width 862 height 424
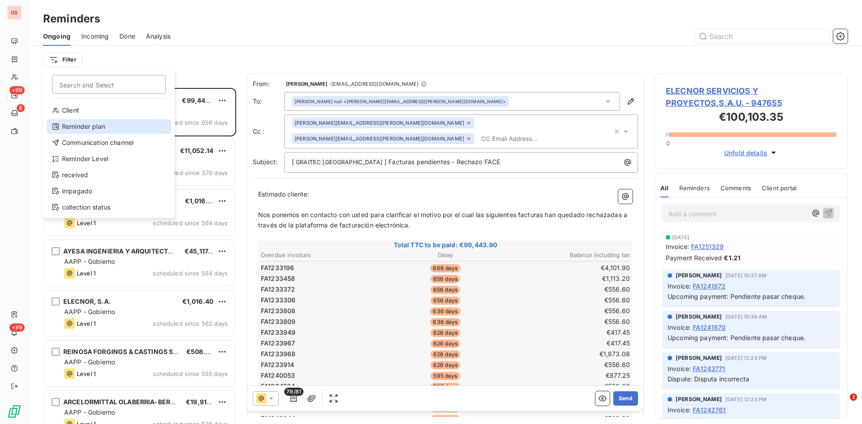
click at [82, 130] on div "Reminder plan" at bounding box center [109, 126] width 124 height 14
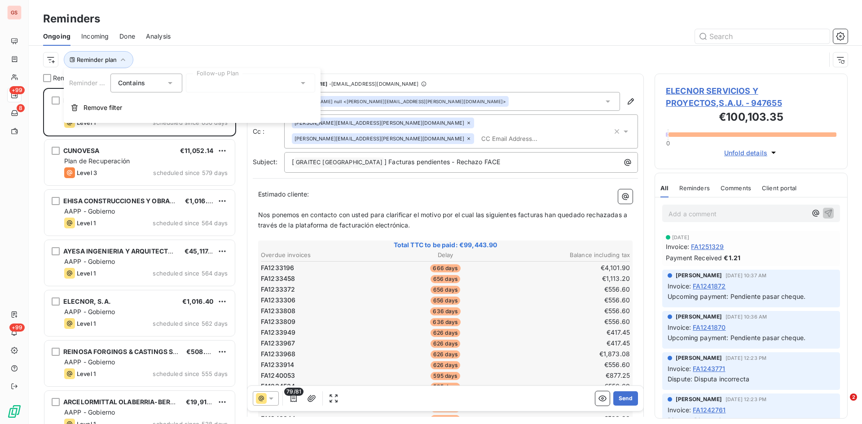
click at [290, 83] on div at bounding box center [250, 83] width 129 height 19
click at [267, 99] on span "Plan de Recuperación" at bounding box center [236, 102] width 66 height 9
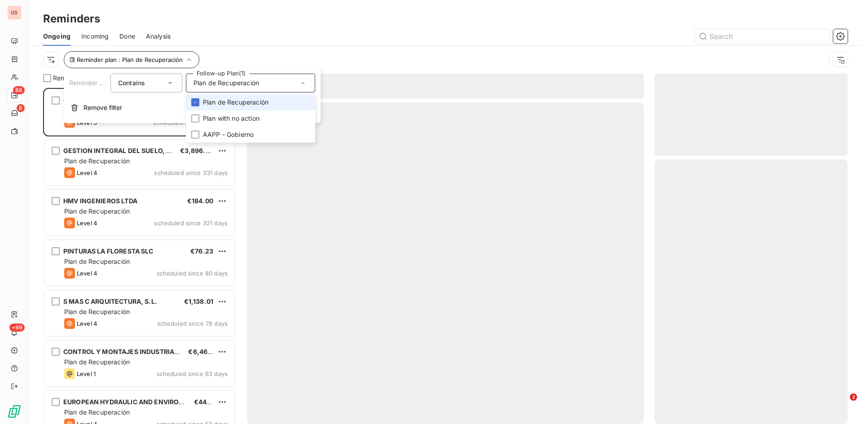
scroll to position [329, 186]
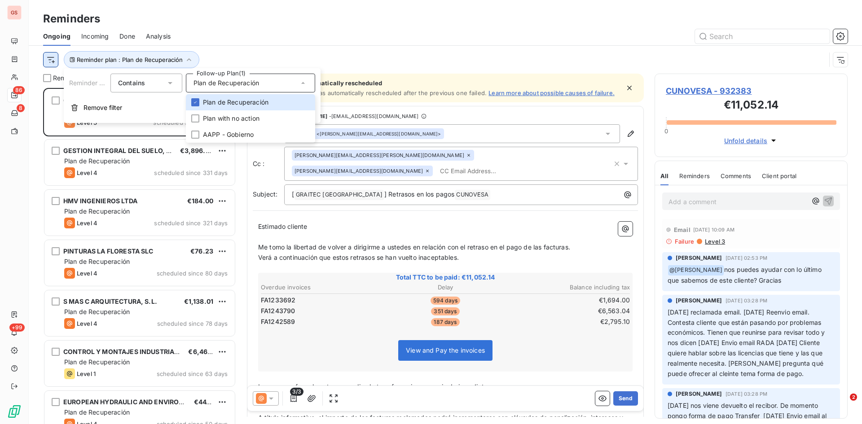
click at [46, 58] on html "GS 86 8 +99 Reminders Ongoing Incoming Done Analysis Reminder plan : Plan de Re…" at bounding box center [431, 212] width 862 height 424
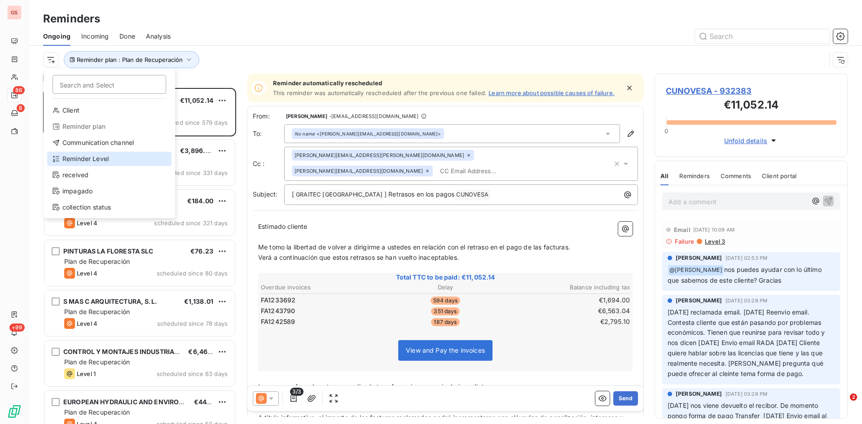
click at [76, 159] on div "Reminder Level" at bounding box center [109, 159] width 124 height 14
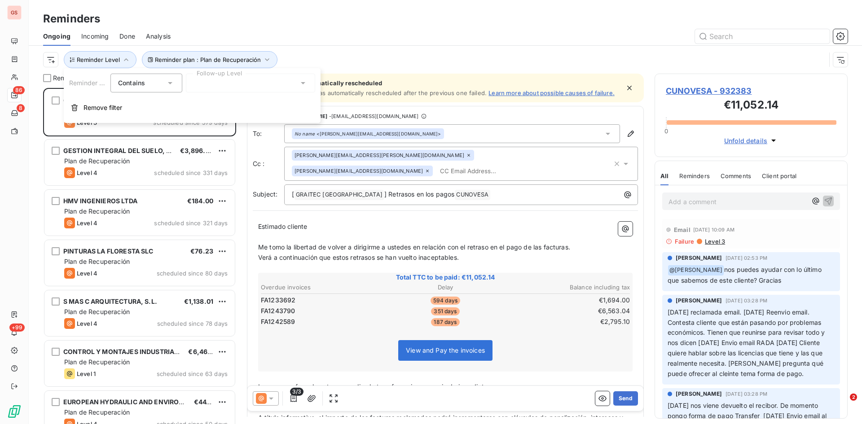
click at [222, 83] on div at bounding box center [250, 83] width 129 height 19
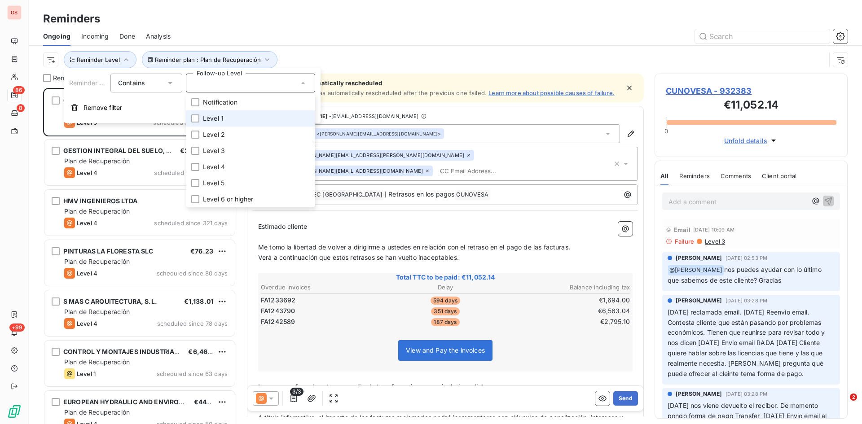
click at [204, 120] on span "Level 1" at bounding box center [213, 118] width 21 height 9
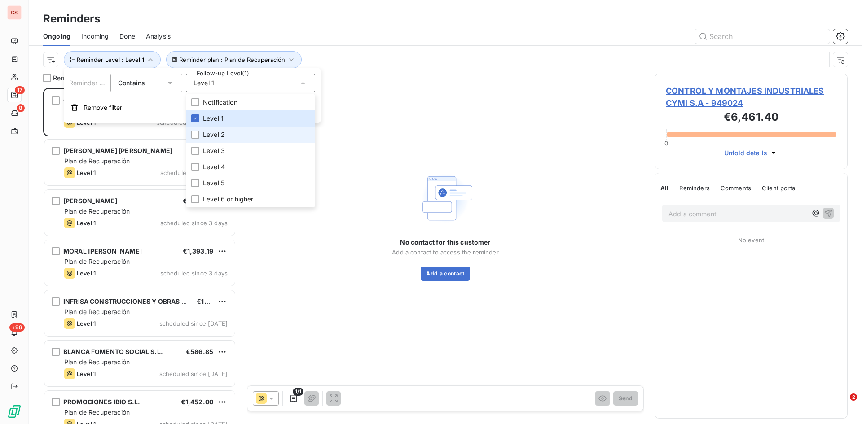
scroll to position [329, 186]
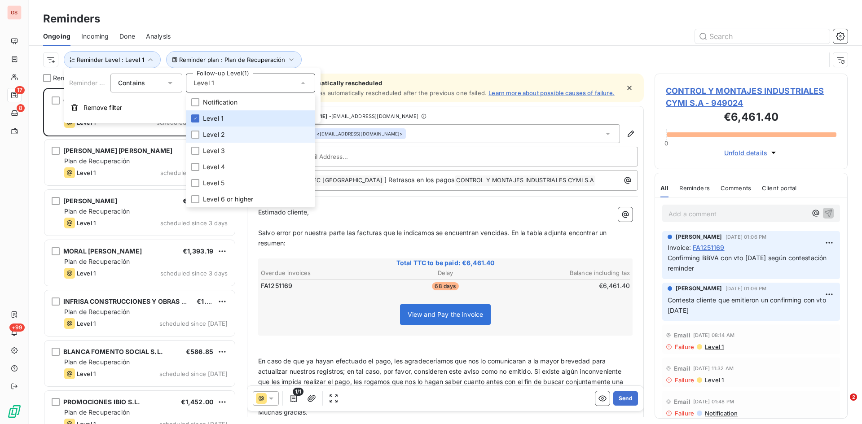
click at [203, 129] on li "Level 2" at bounding box center [250, 135] width 129 height 16
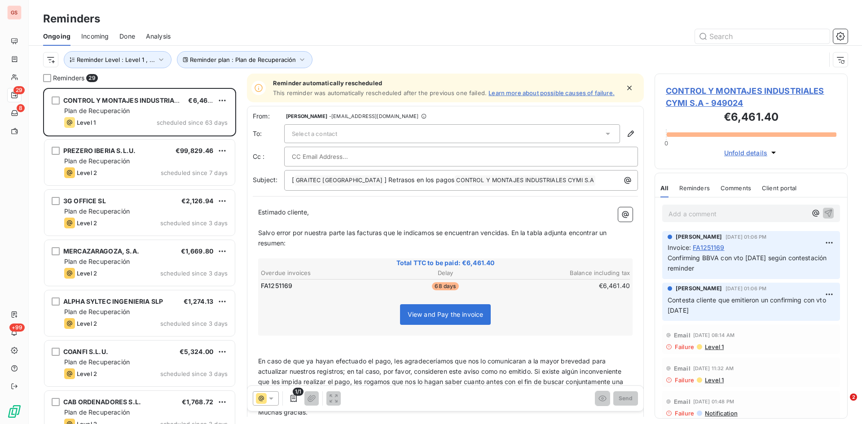
click at [425, 15] on div "Reminders" at bounding box center [445, 19] width 833 height 16
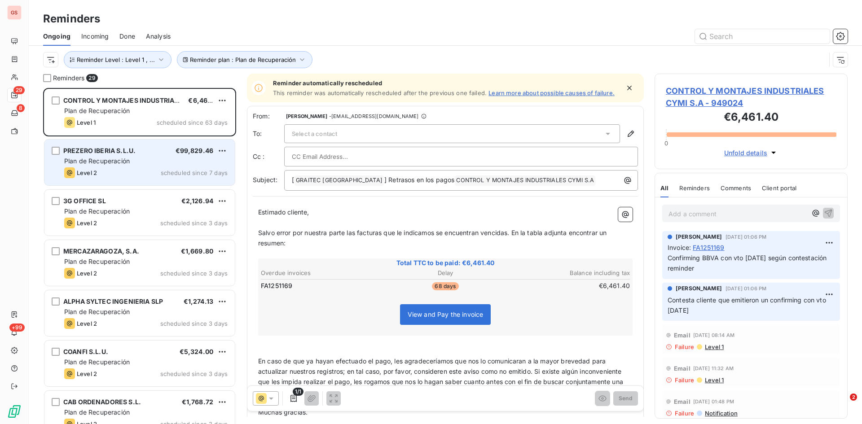
click at [115, 157] on div "Plan de Recuperación" at bounding box center [145, 161] width 163 height 9
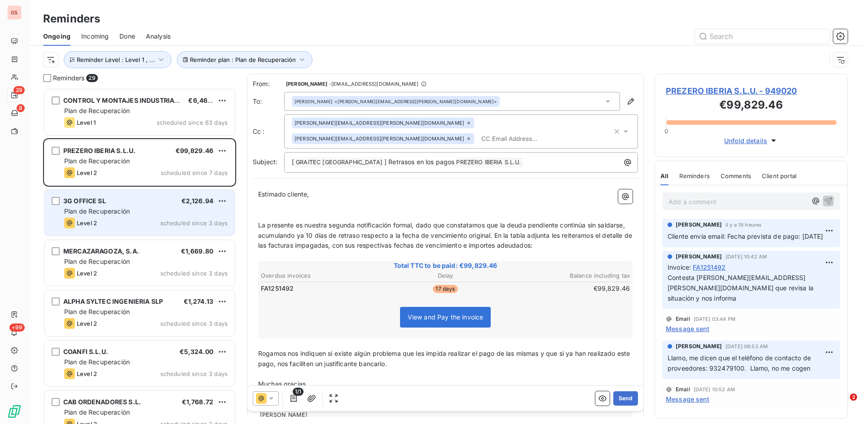
click at [94, 219] on div "Level 2" at bounding box center [80, 223] width 33 height 11
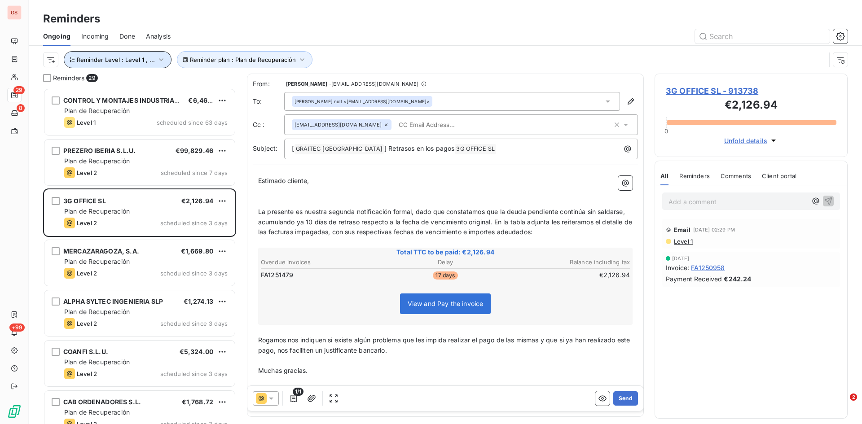
click at [115, 56] on span "Reminder Level : Level 1 , ..." at bounding box center [116, 59] width 78 height 7
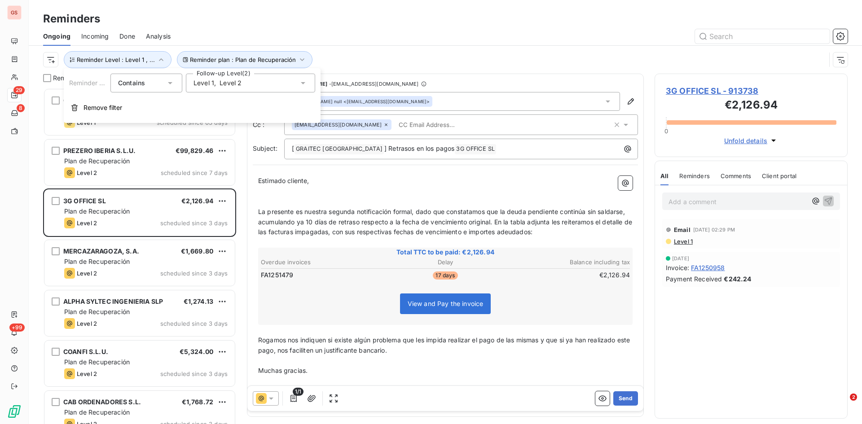
click at [224, 82] on span "Level 2" at bounding box center [230, 83] width 22 height 9
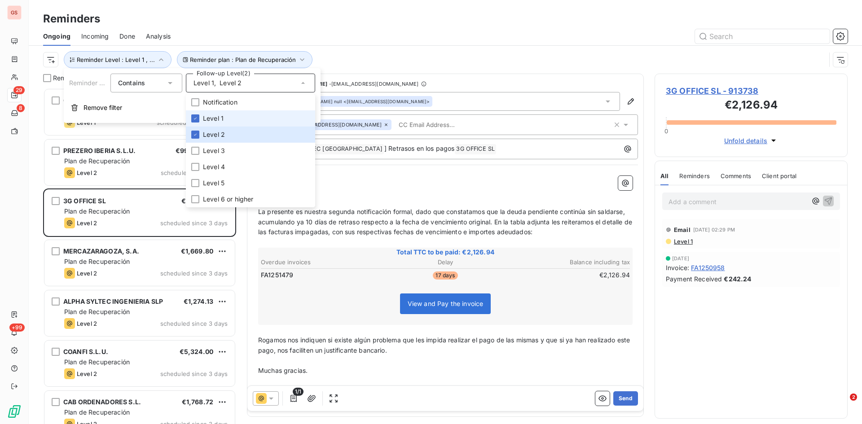
click at [206, 120] on span "Level 1" at bounding box center [213, 118] width 21 height 9
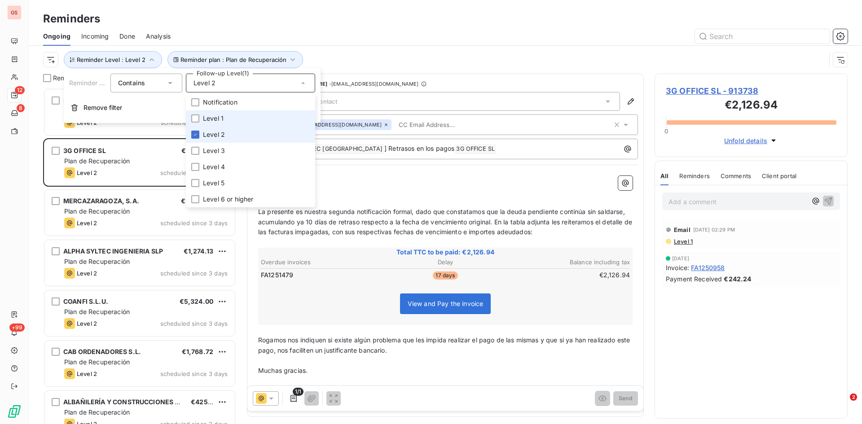
scroll to position [329, 186]
click at [207, 132] on span "Level 2" at bounding box center [214, 134] width 22 height 9
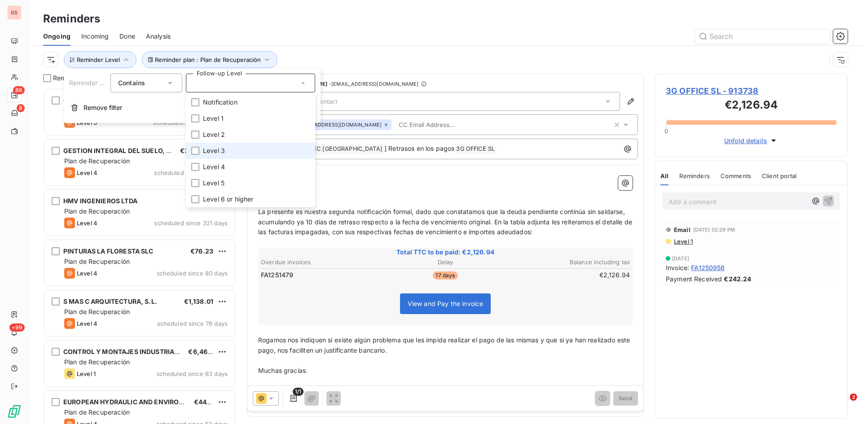
click at [211, 152] on span "Level 3" at bounding box center [214, 150] width 22 height 9
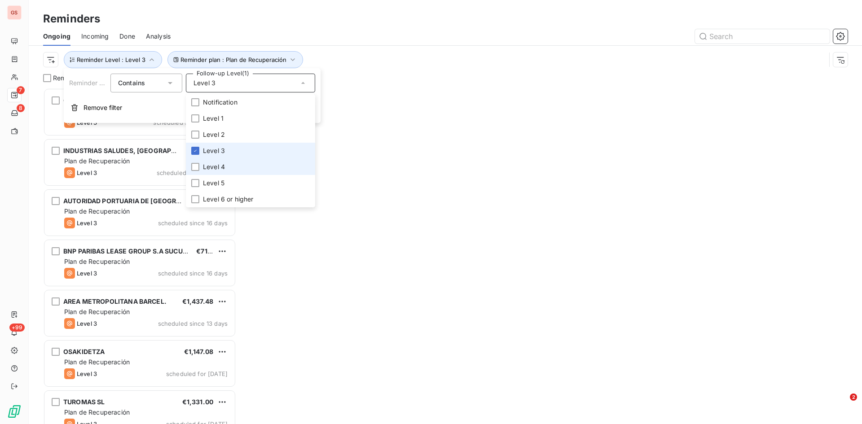
scroll to position [329, 186]
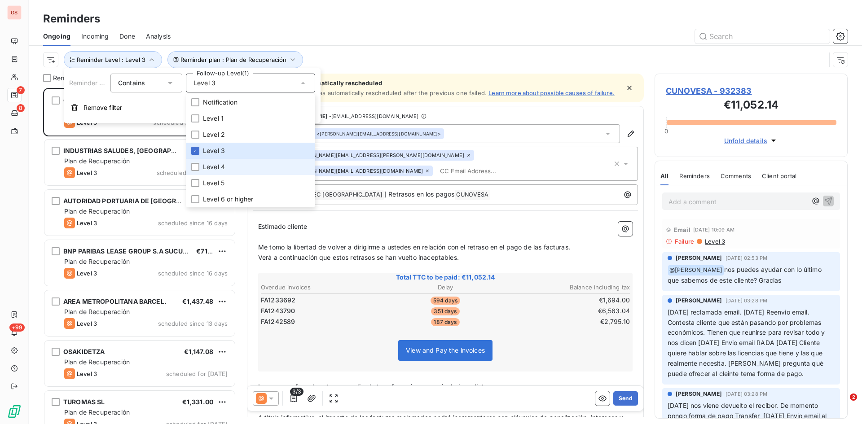
click at [213, 168] on span "Level 4" at bounding box center [214, 166] width 22 height 9
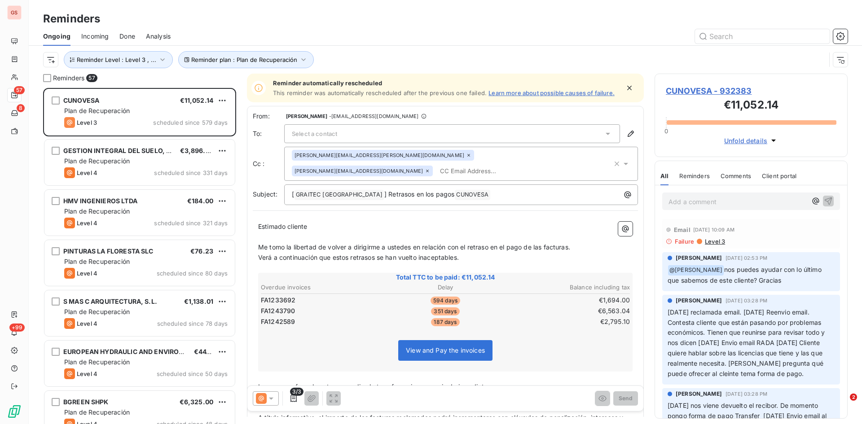
click at [379, 21] on div "Reminders" at bounding box center [445, 19] width 833 height 16
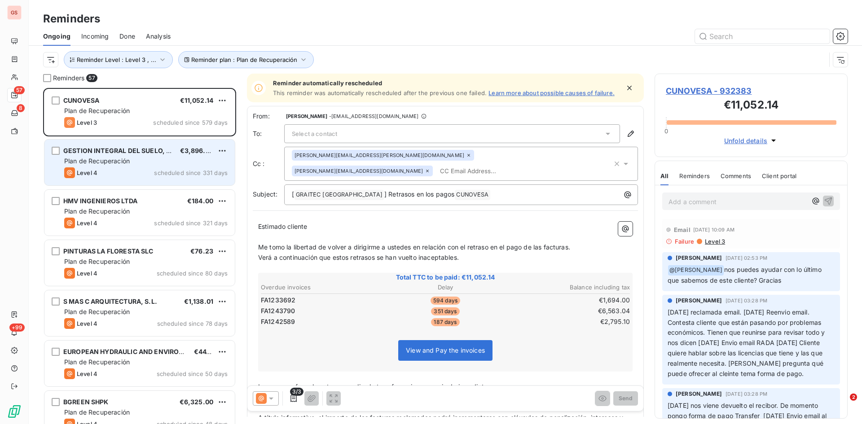
click at [98, 148] on span "GESTION INTEGRAL DEL SUELO, SL" at bounding box center [118, 151] width 111 height 8
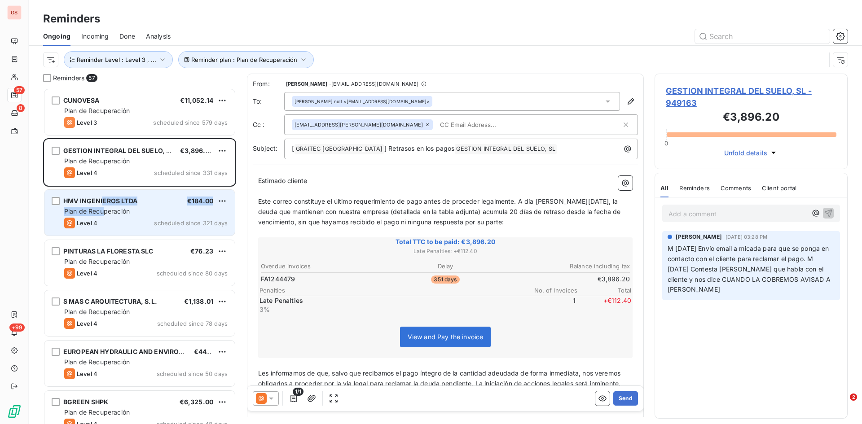
click at [103, 206] on div "HMV INGENIEROS LTDA €184.00 Plan de Recuperación Level 4 scheduled since 321 da…" at bounding box center [139, 213] width 190 height 46
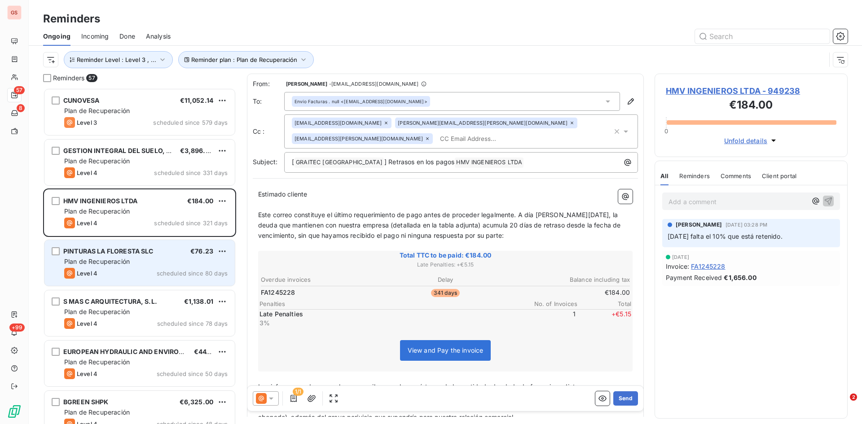
click at [133, 260] on div "Plan de Recuperación" at bounding box center [145, 261] width 163 height 9
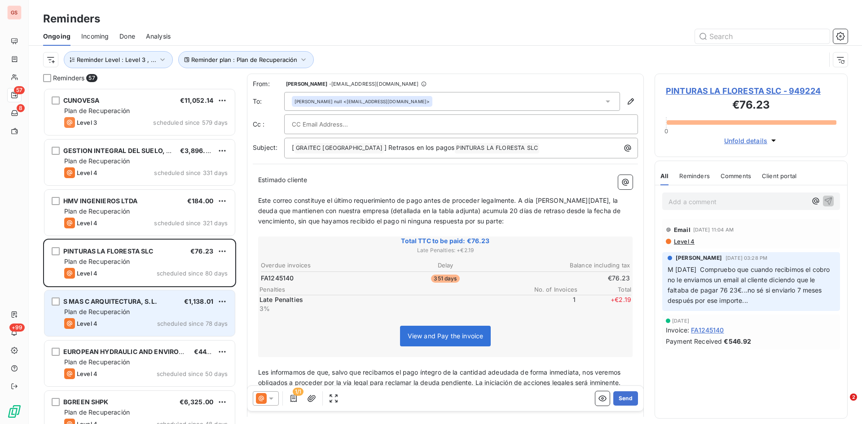
click at [105, 321] on div "Level 4 scheduled since 78 days" at bounding box center [145, 323] width 163 height 11
